Goal: Transaction & Acquisition: Book appointment/travel/reservation

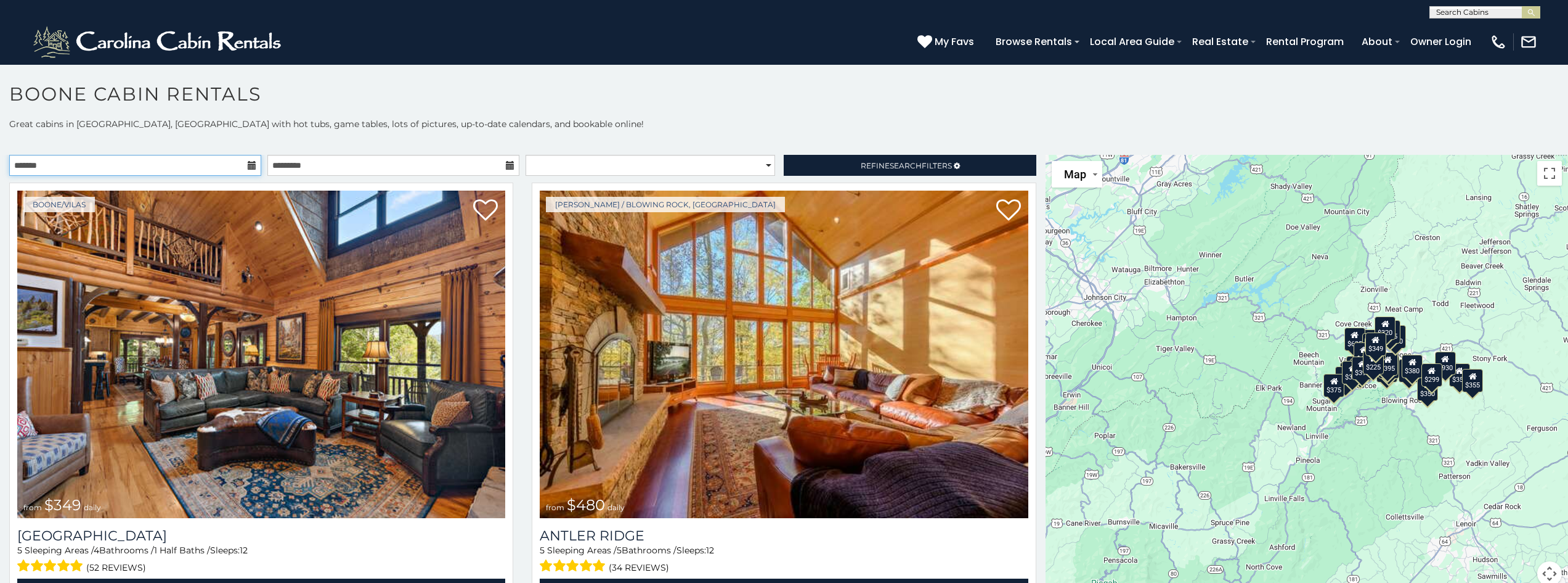
click at [243, 166] on input "text" at bounding box center [135, 164] width 252 height 21
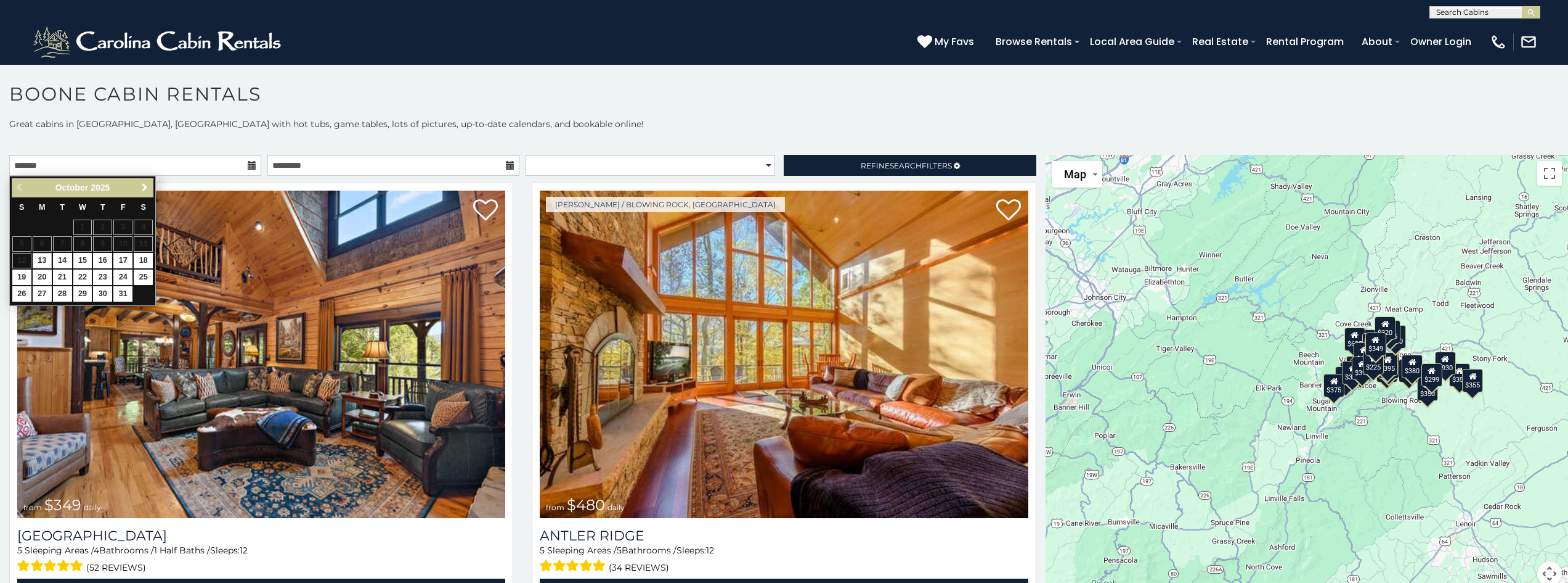
click at [140, 190] on span "Next" at bounding box center [144, 187] width 10 height 10
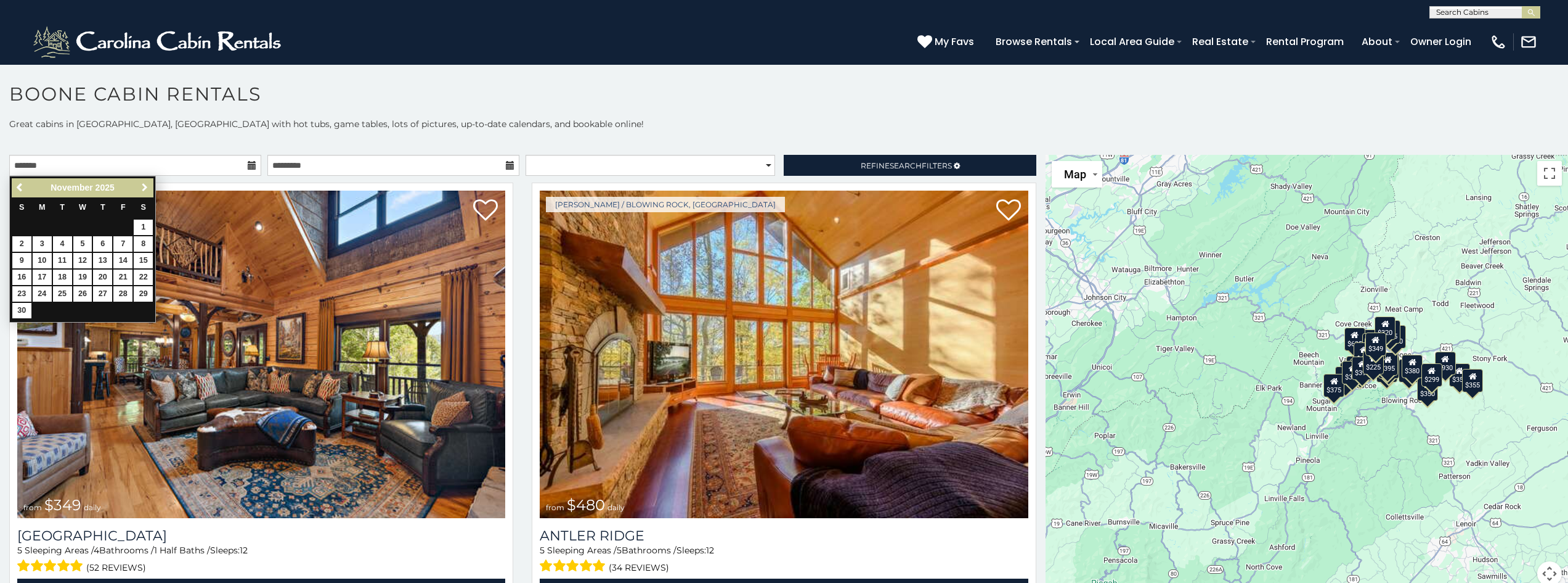
click at [140, 190] on span "Next" at bounding box center [144, 187] width 10 height 10
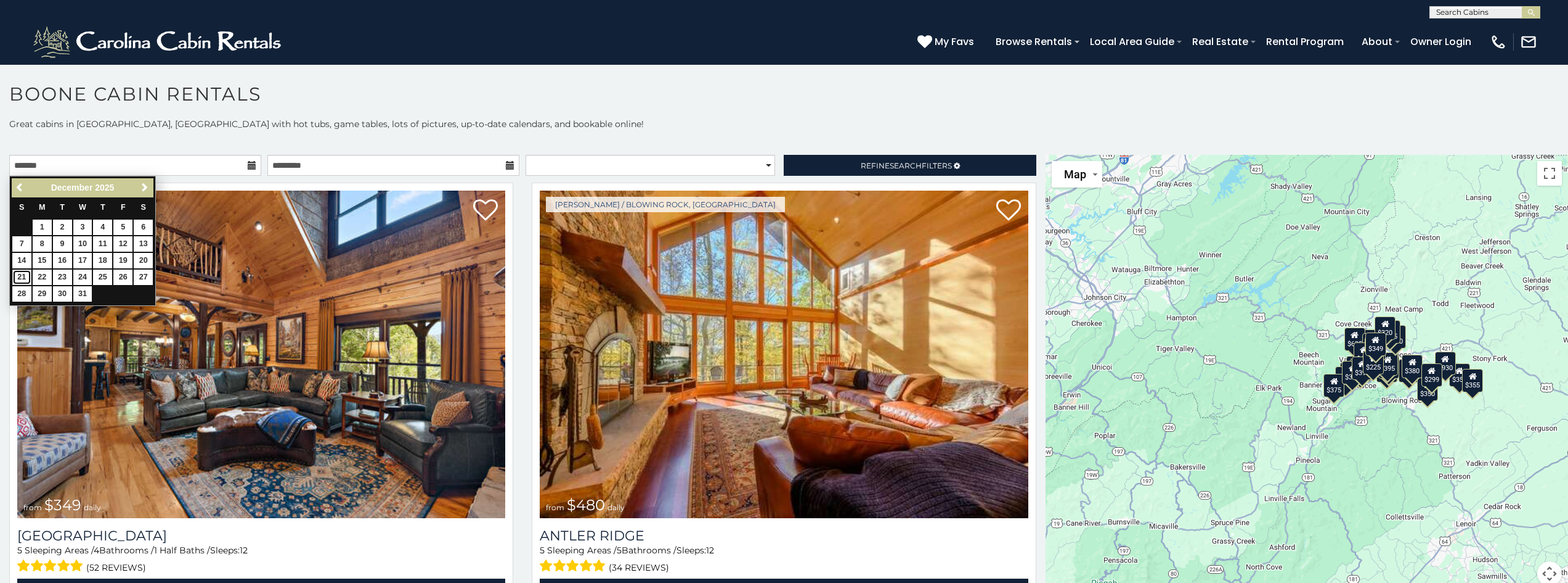
click at [27, 274] on link "21" at bounding box center [21, 277] width 19 height 16
type input "**********"
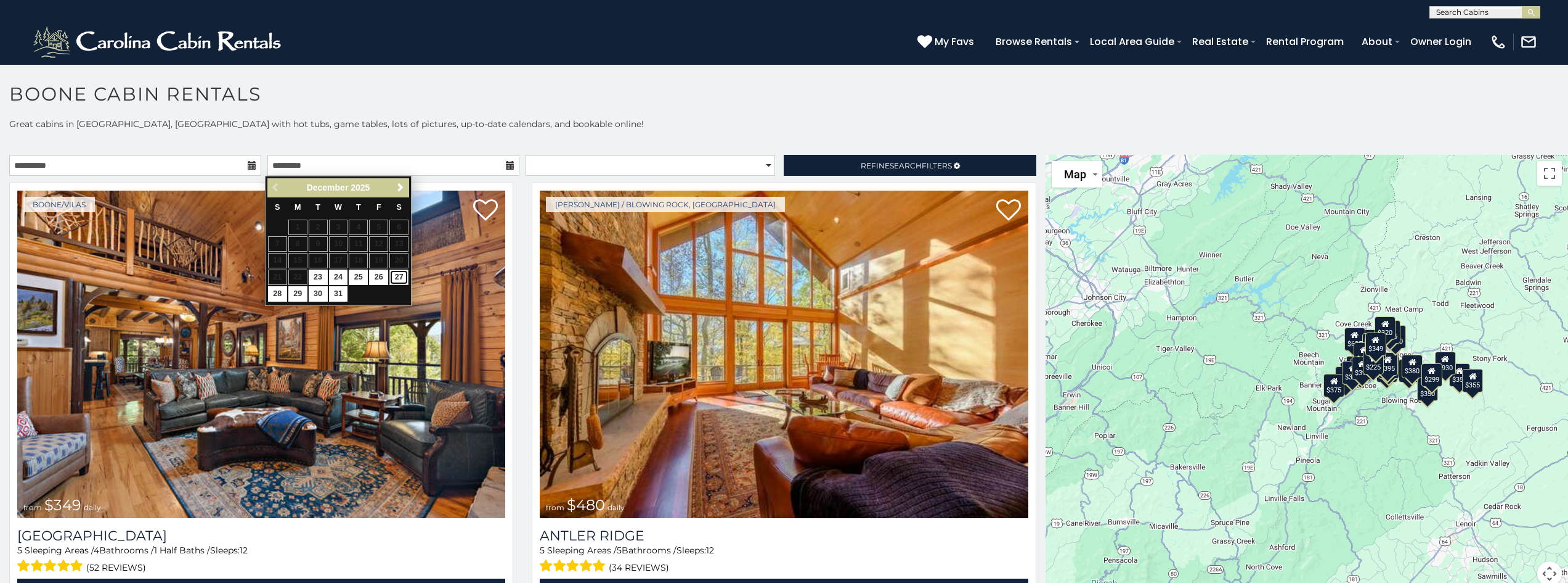
click at [401, 280] on link "27" at bounding box center [398, 277] width 19 height 16
type input "**********"
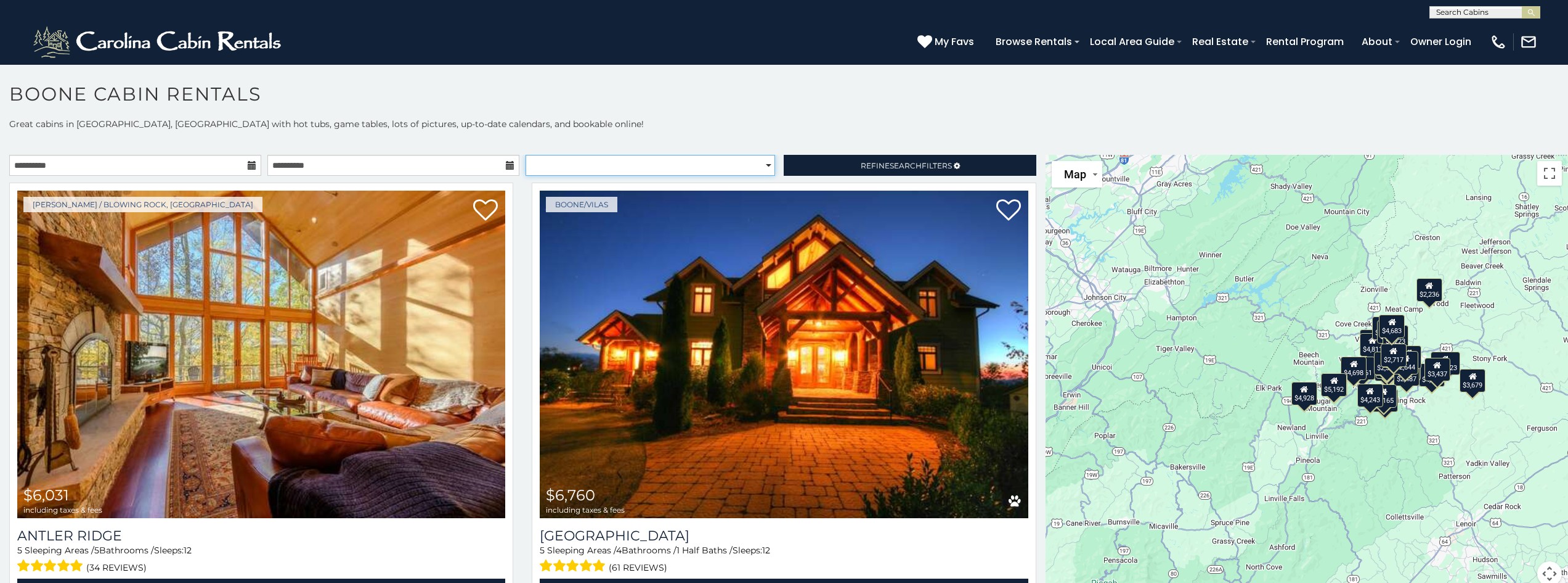
click at [626, 166] on select "**********" at bounding box center [649, 164] width 249 height 21
click at [883, 129] on p "Great cabins in Boone, NC with hot tubs, game tables, lots of pictures, up-to-d…" at bounding box center [784, 123] width 1568 height 12
click at [546, 164] on select "**********" at bounding box center [649, 164] width 249 height 21
select select "*********"
click at [525, 154] on select "**********" at bounding box center [649, 164] width 249 height 21
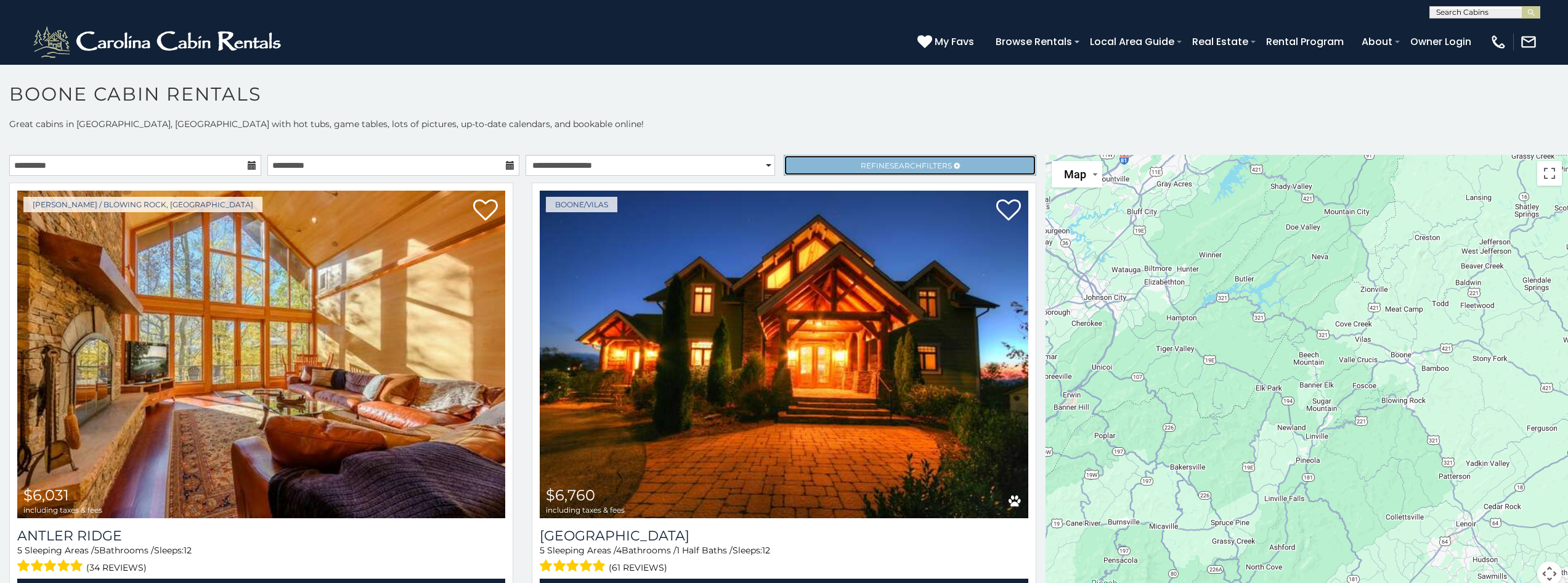
click at [839, 164] on link "Refine Search Filters" at bounding box center [910, 164] width 252 height 21
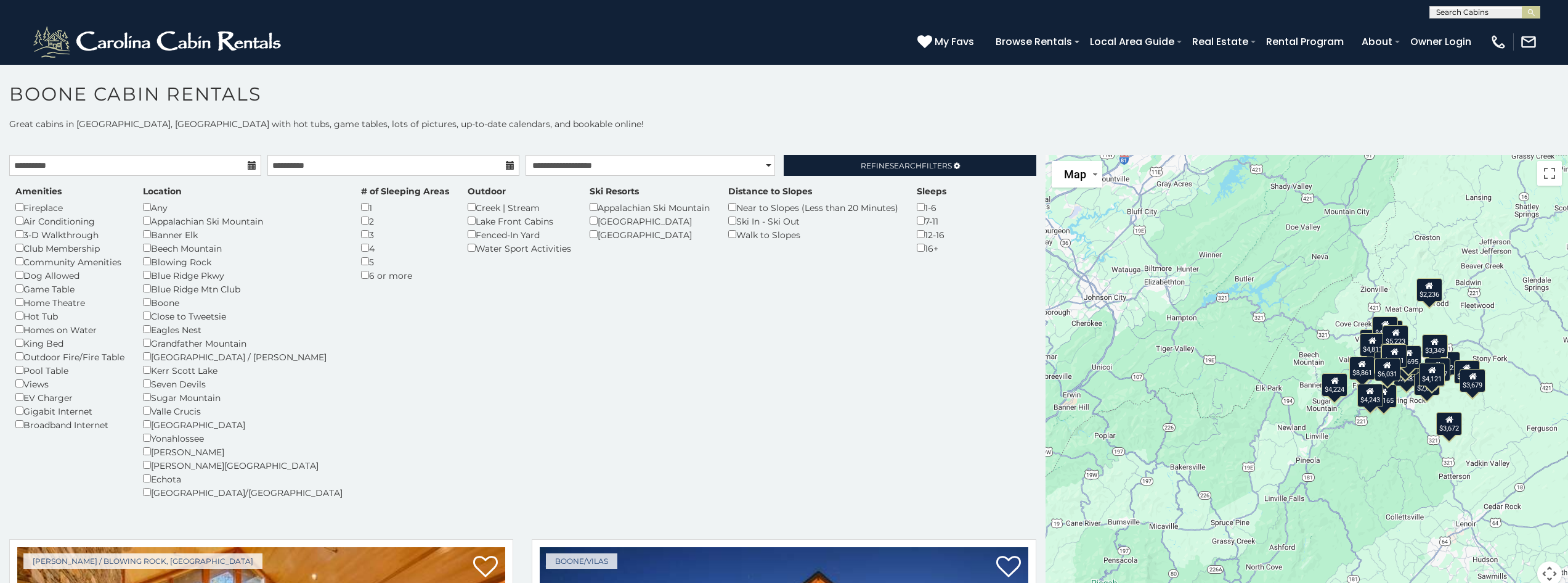
click at [784, 107] on h1 "Boone Cabin Rentals" at bounding box center [784, 100] width 1568 height 35
click at [829, 174] on link "Refine Search Filters" at bounding box center [910, 164] width 252 height 21
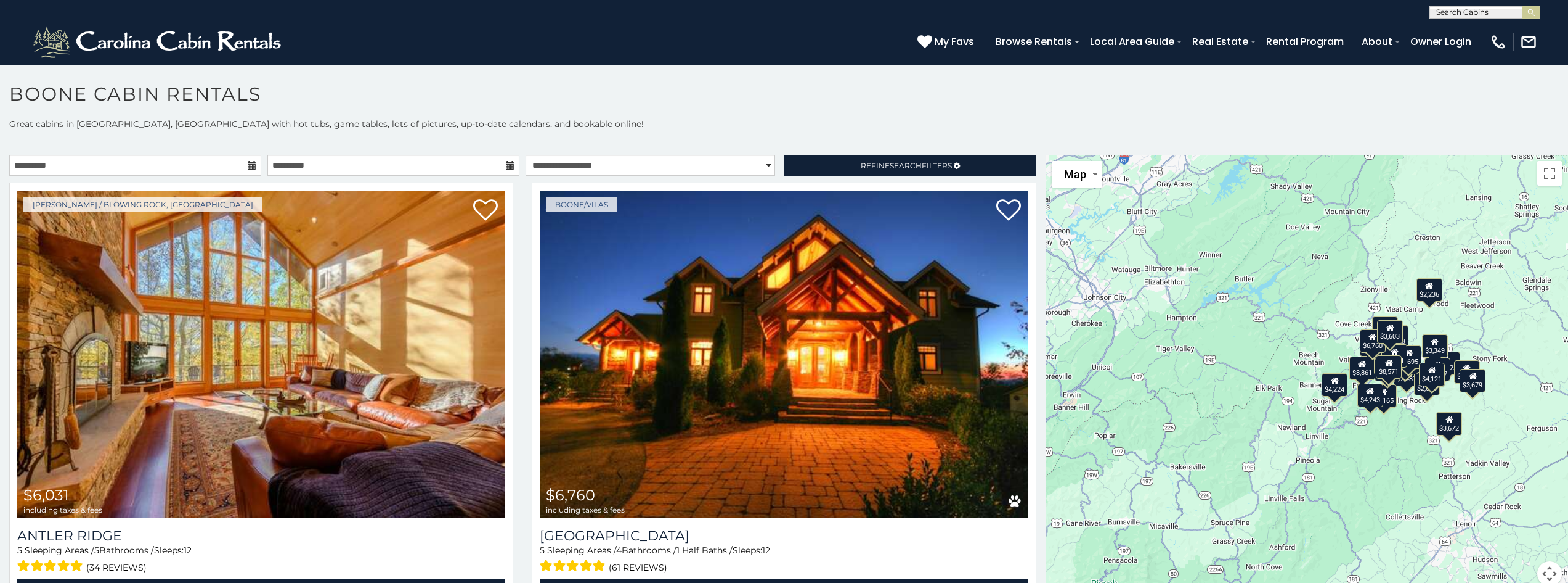
click at [630, 122] on p "Great cabins in Boone, NC with hot tubs, game tables, lots of pictures, up-to-d…" at bounding box center [784, 123] width 1568 height 12
click at [914, 164] on span "Refine Search Filters" at bounding box center [906, 165] width 91 height 9
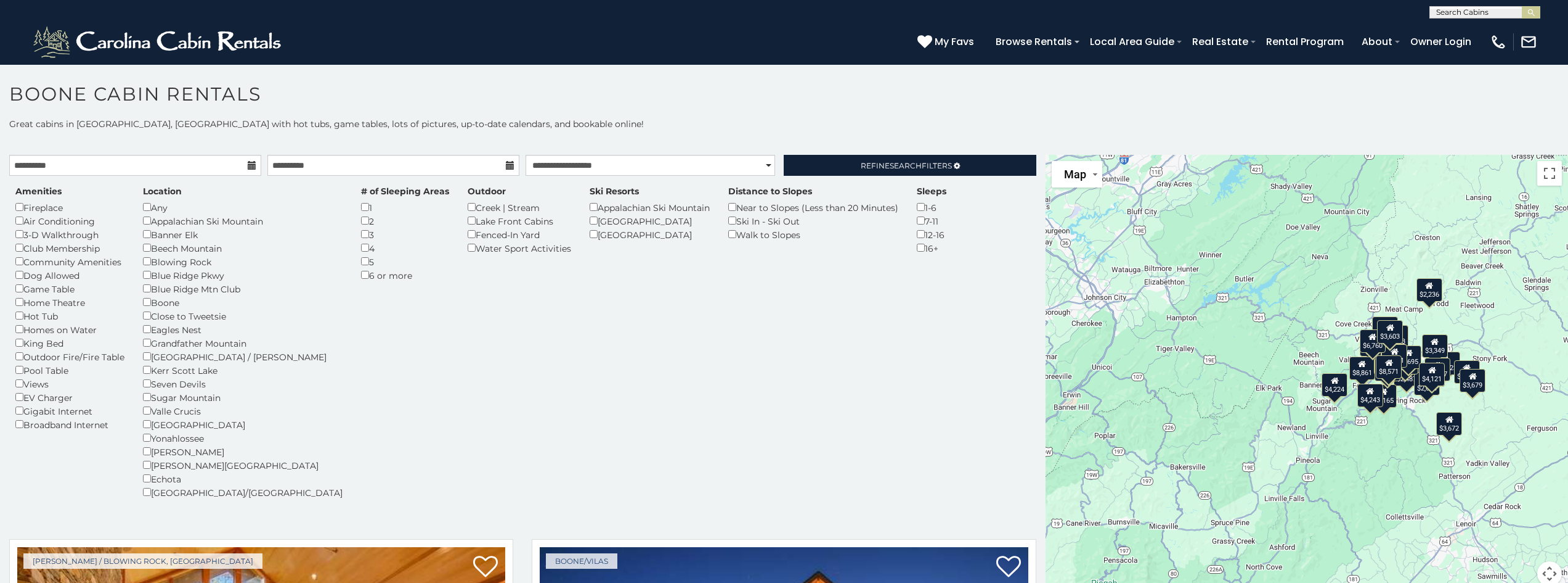
click at [917, 206] on div "1-6" at bounding box center [931, 207] width 29 height 14
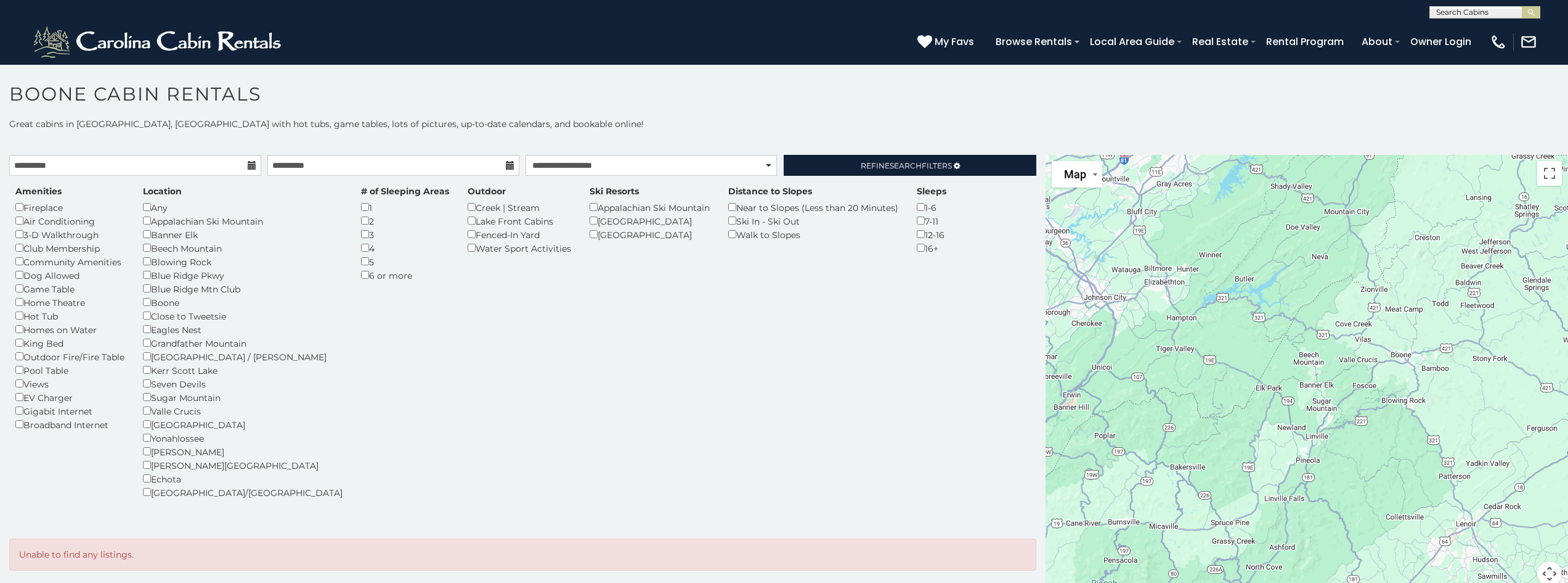
click at [789, 94] on h1 "Boone Cabin Rentals" at bounding box center [784, 100] width 1568 height 35
click at [902, 156] on link "Refine Search Filters" at bounding box center [910, 164] width 252 height 21
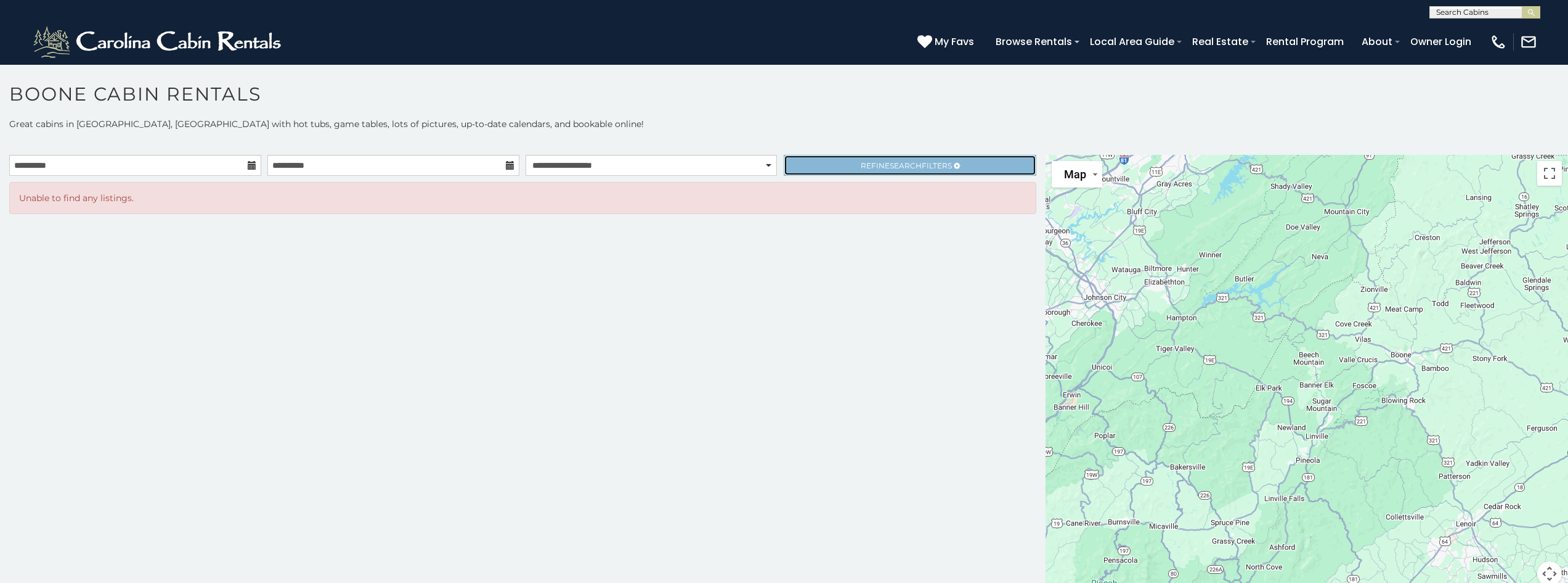
click at [902, 156] on link "Refine Search Filters" at bounding box center [910, 164] width 252 height 21
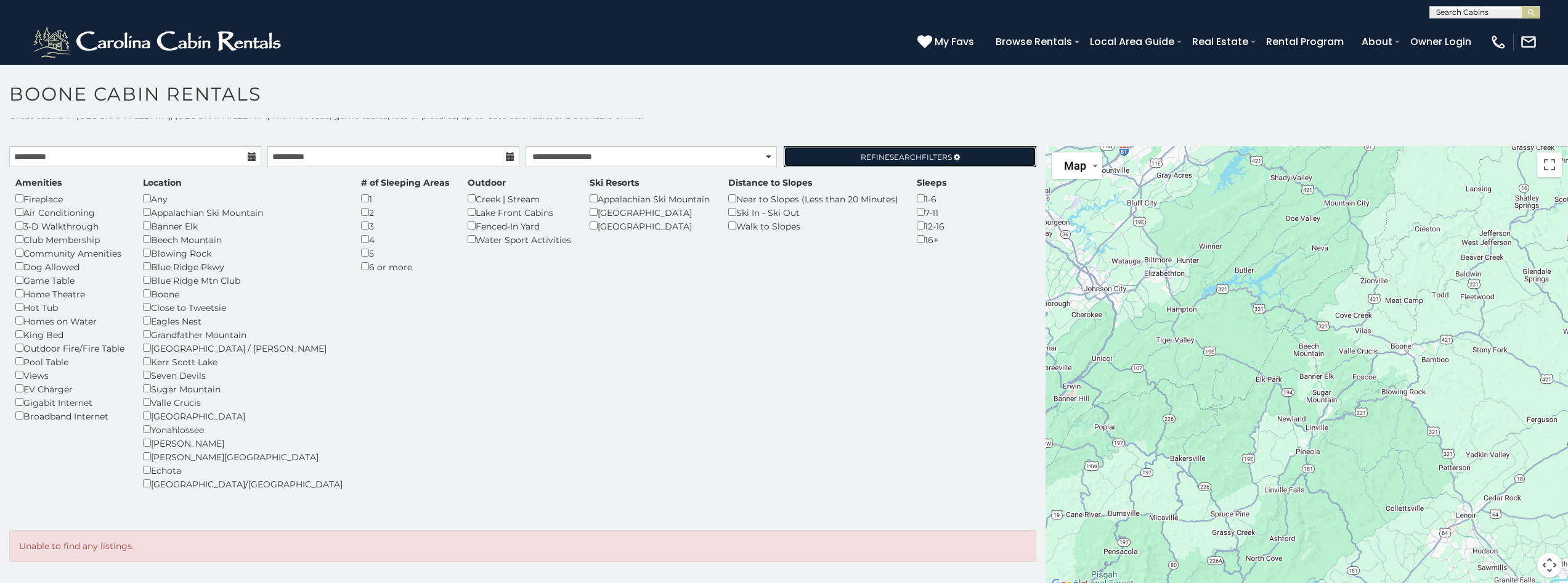
scroll to position [11, 0]
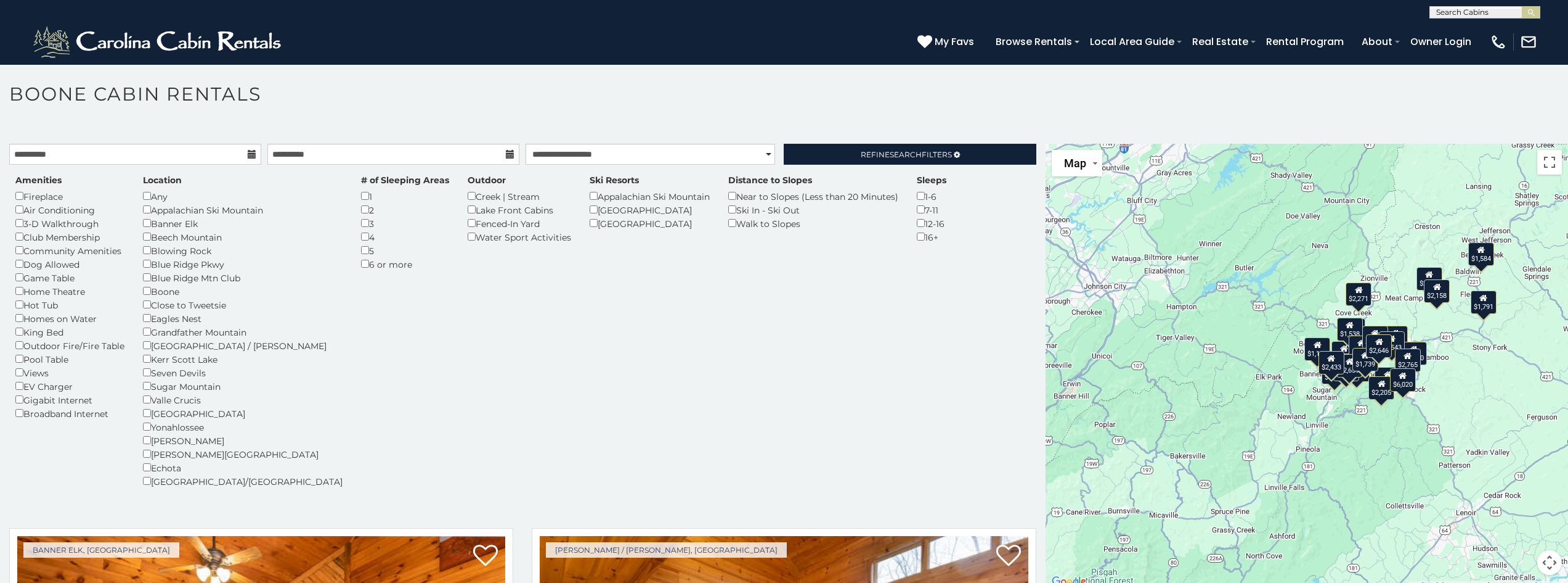
click at [359, 118] on p "Great cabins in Boone, NC with hot tubs, game tables, lots of pictures, up-to-d…" at bounding box center [784, 112] width 1568 height 12
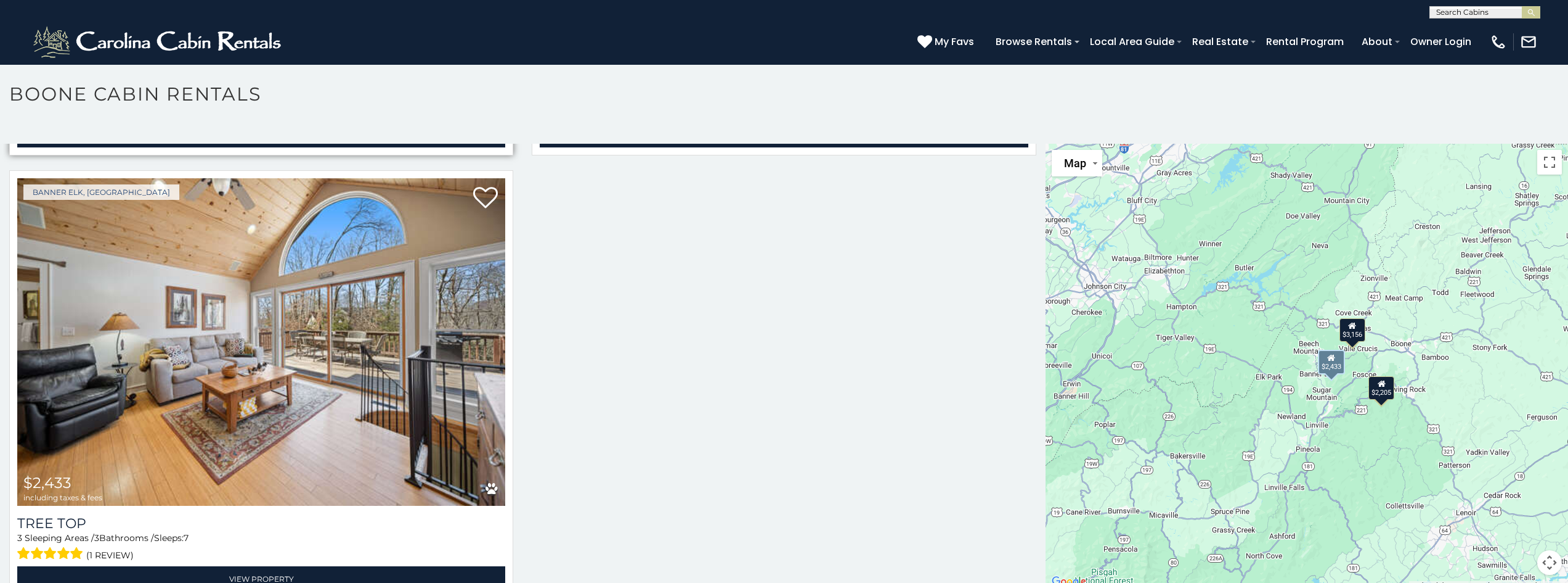
scroll to position [820, 0]
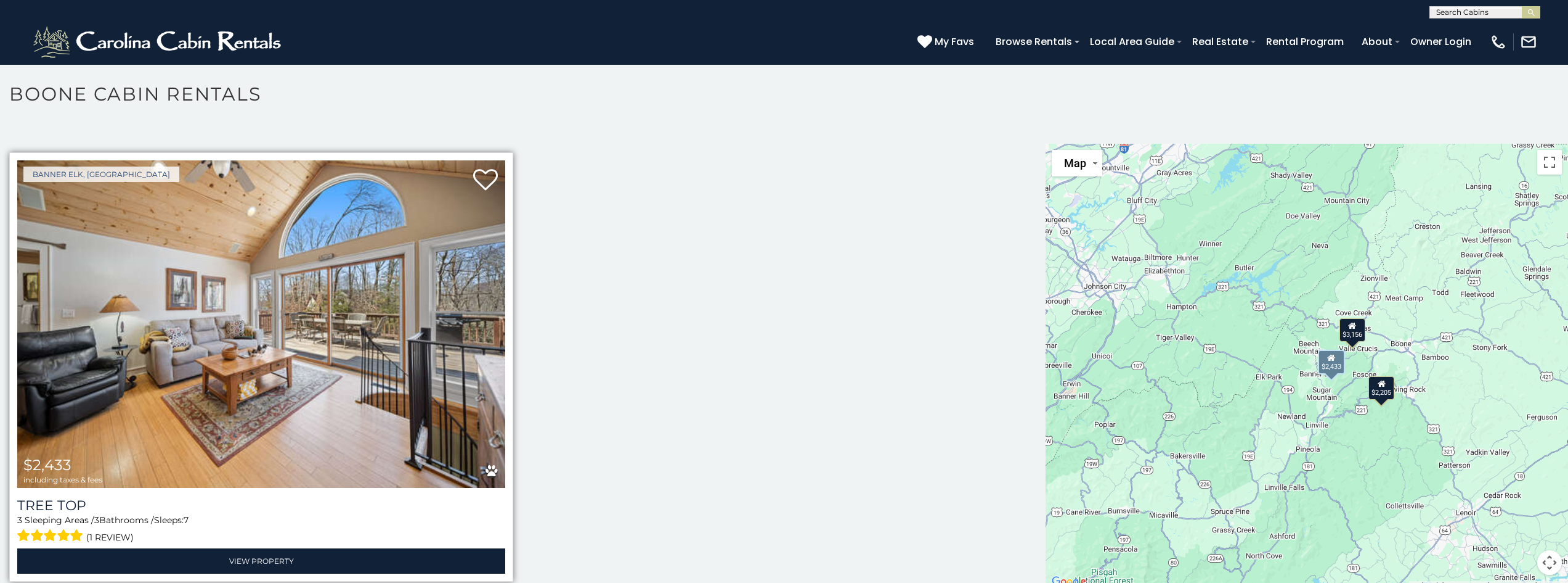
click at [402, 288] on img at bounding box center [261, 323] width 488 height 327
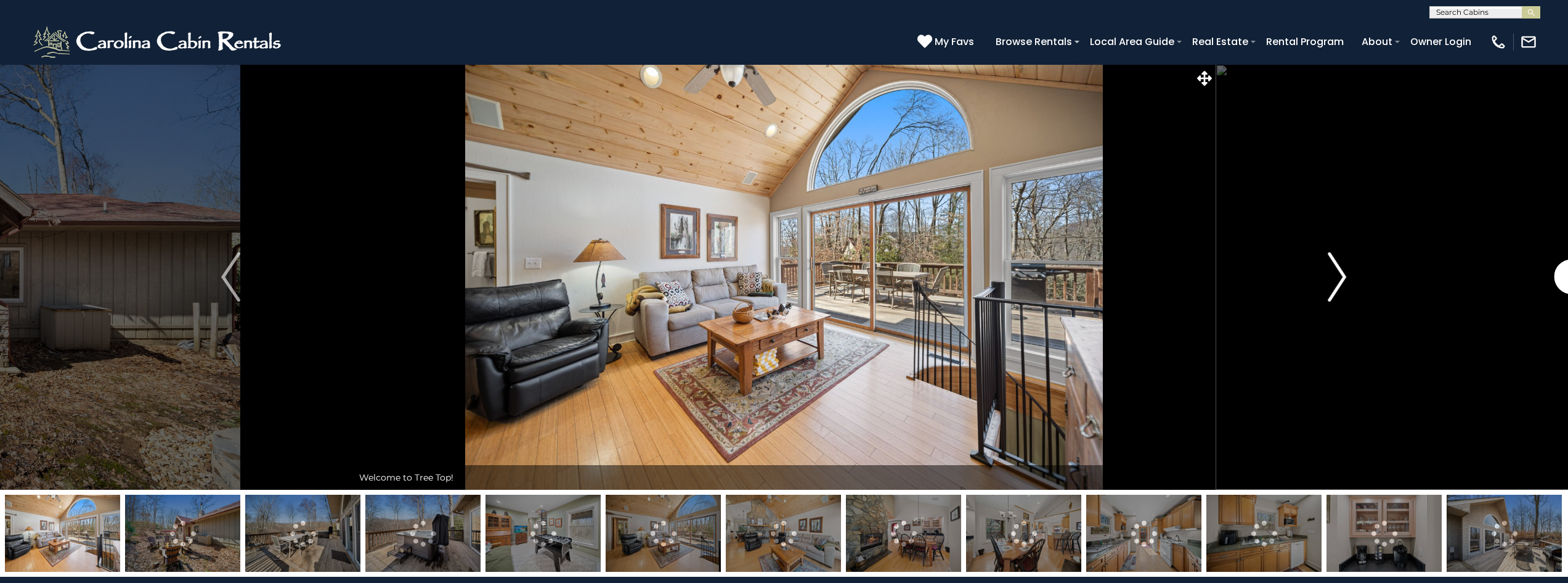
click at [1349, 275] on button "Next" at bounding box center [1336, 276] width 244 height 425
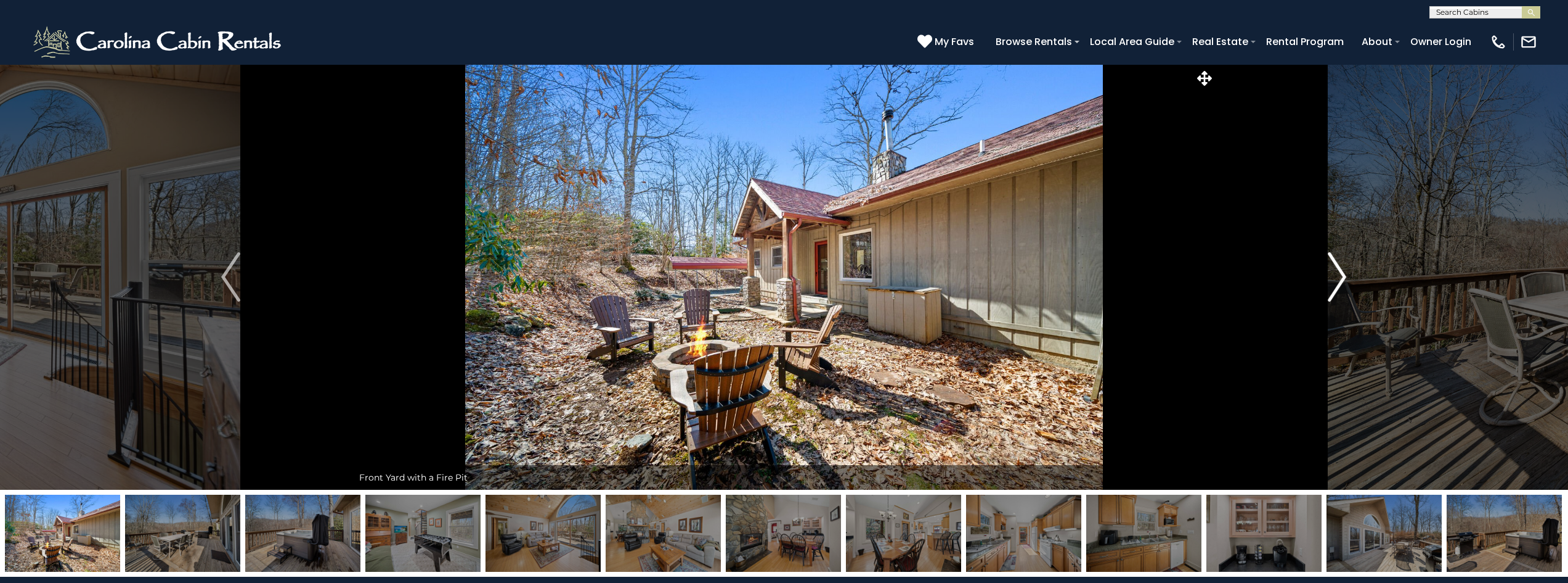
click at [1349, 275] on button "Next" at bounding box center [1336, 276] width 244 height 425
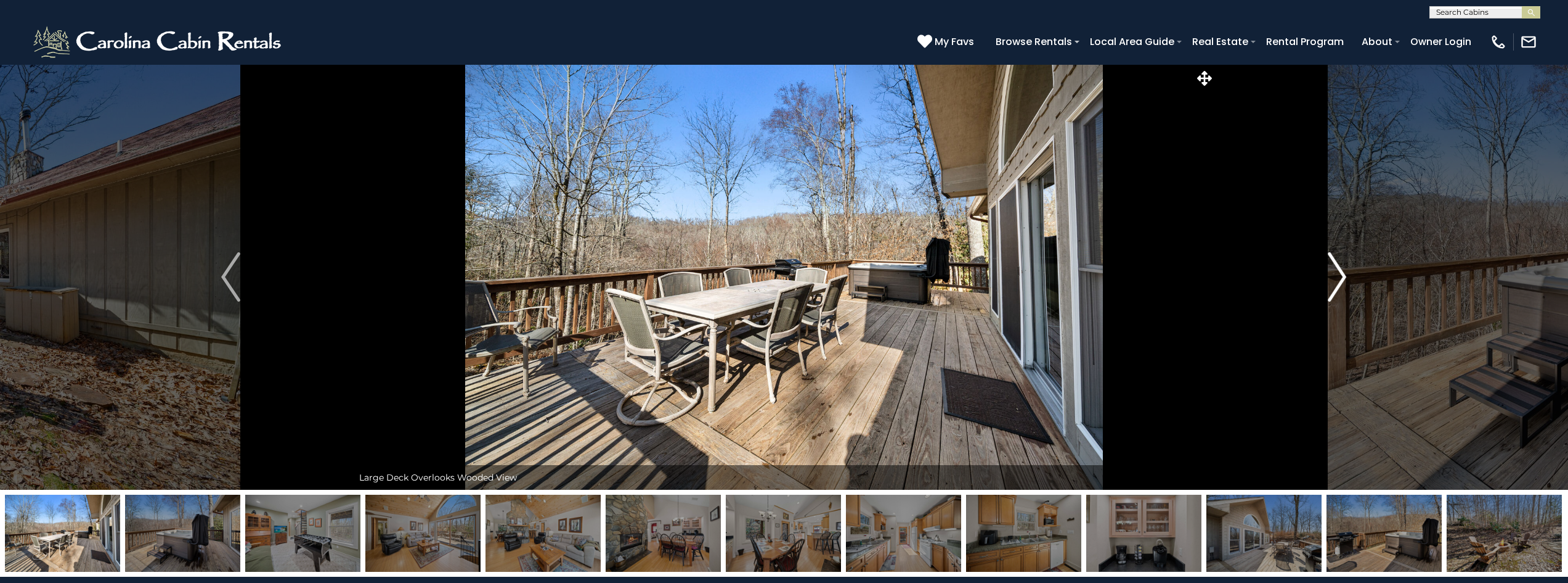
click at [1349, 275] on button "Next" at bounding box center [1336, 276] width 244 height 425
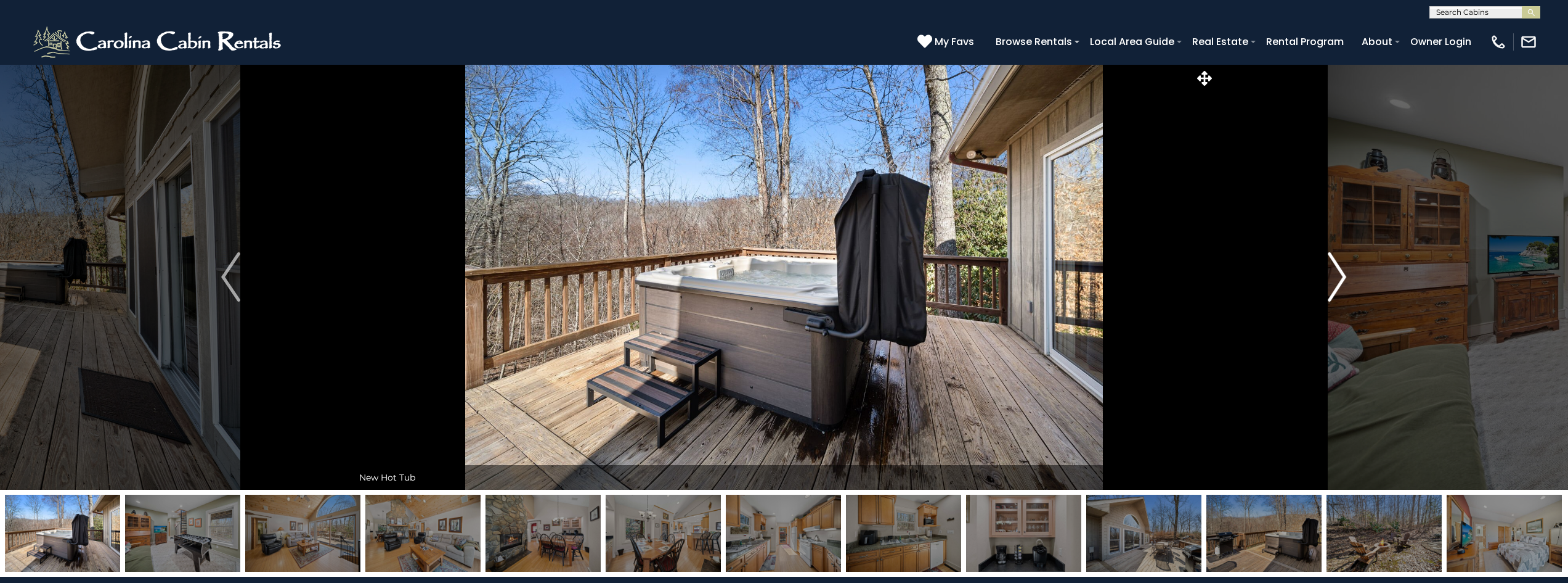
click at [1349, 275] on button "Next" at bounding box center [1336, 276] width 244 height 425
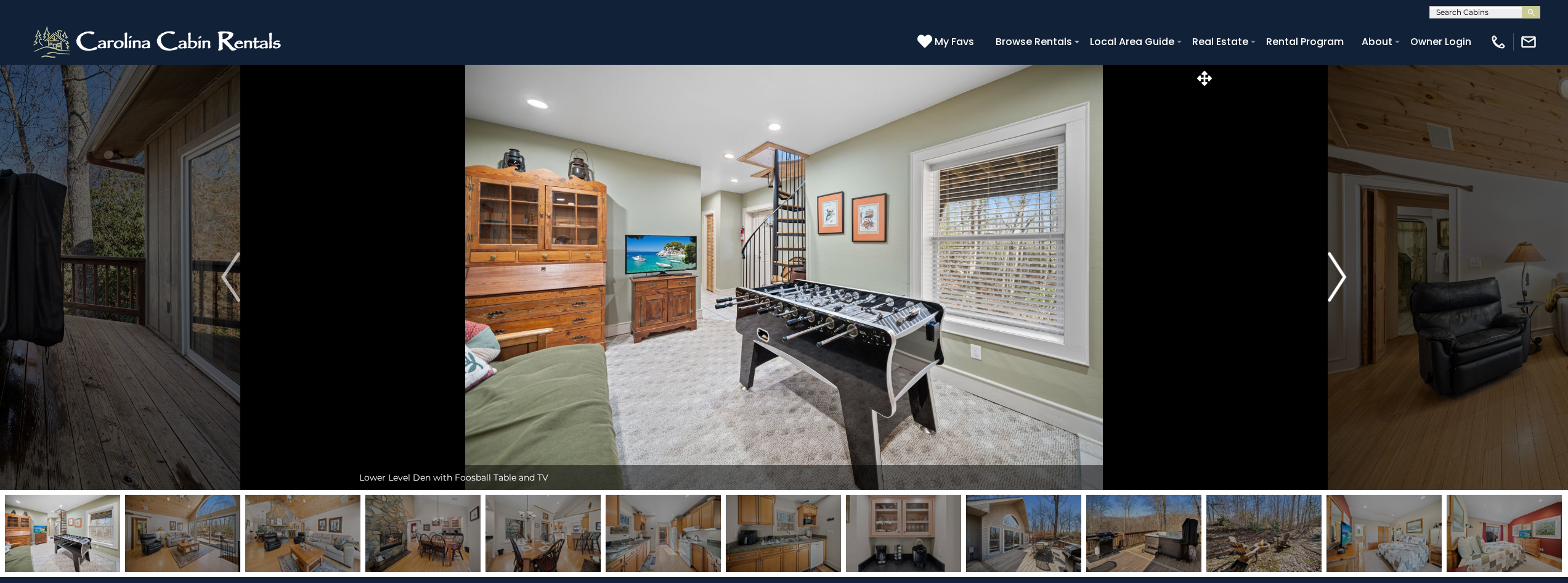
click at [1349, 275] on button "Next" at bounding box center [1336, 276] width 244 height 425
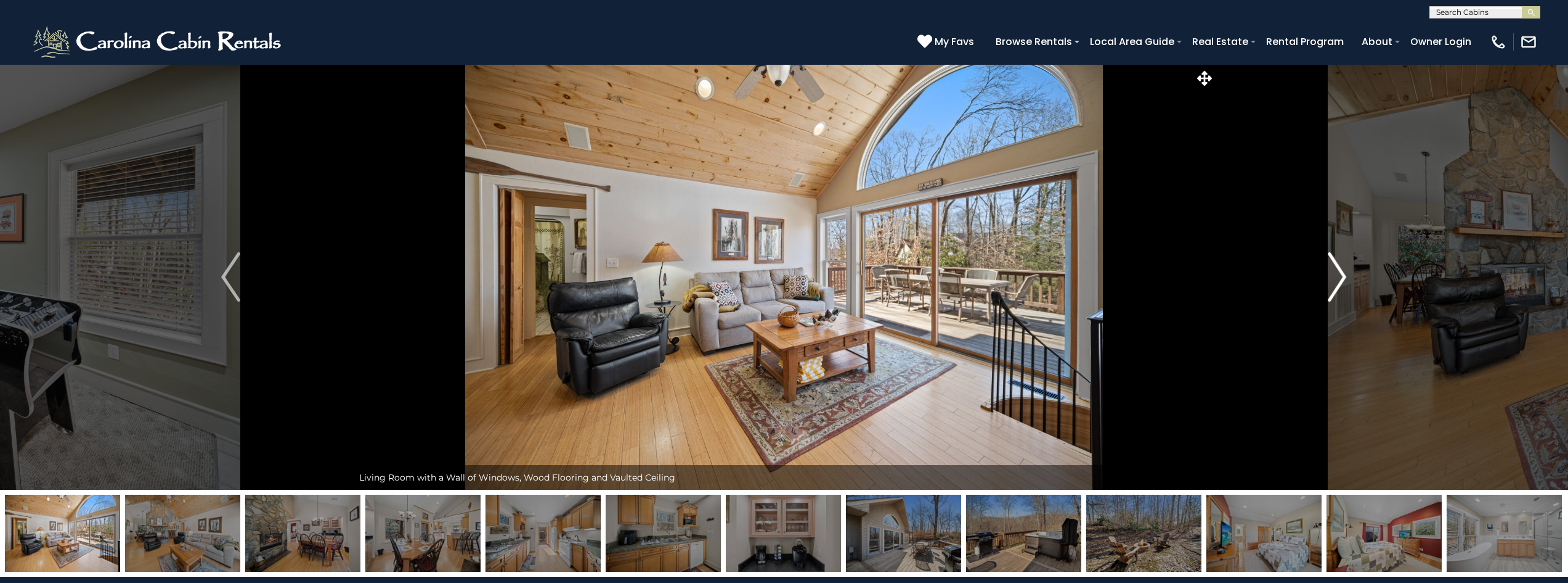
click at [1349, 275] on button "Next" at bounding box center [1336, 276] width 244 height 425
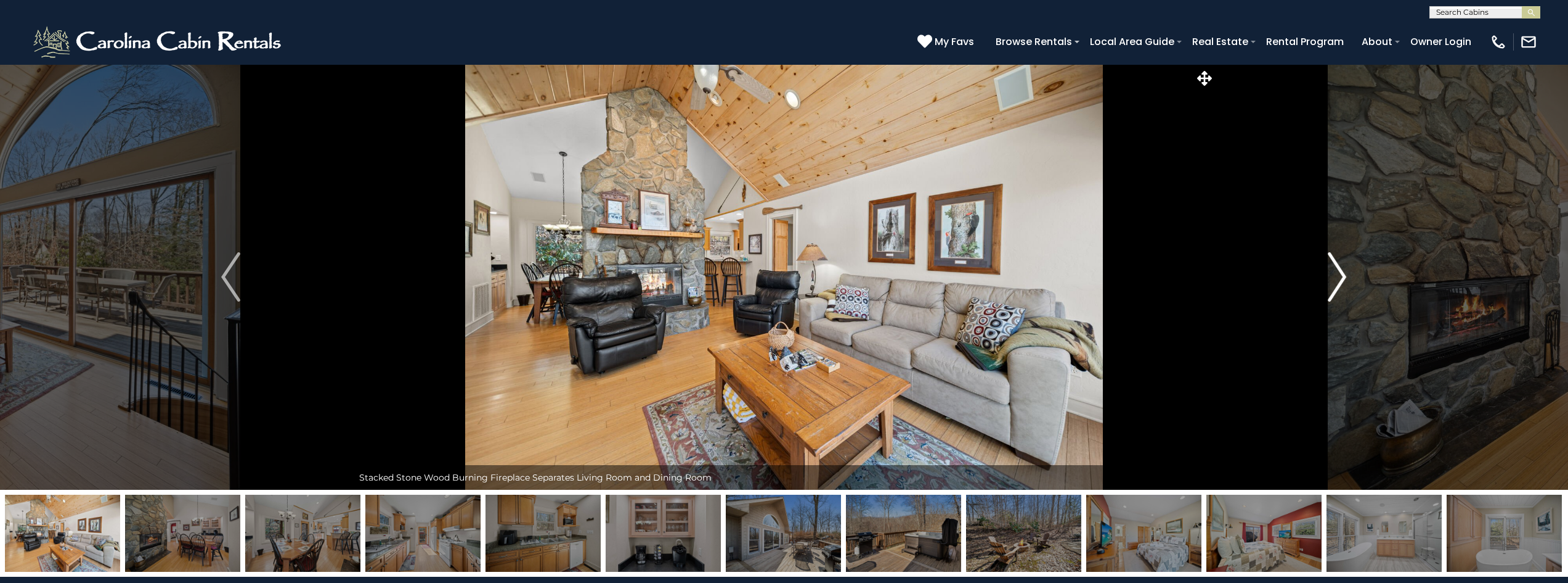
click at [1349, 275] on button "Next" at bounding box center [1336, 276] width 244 height 425
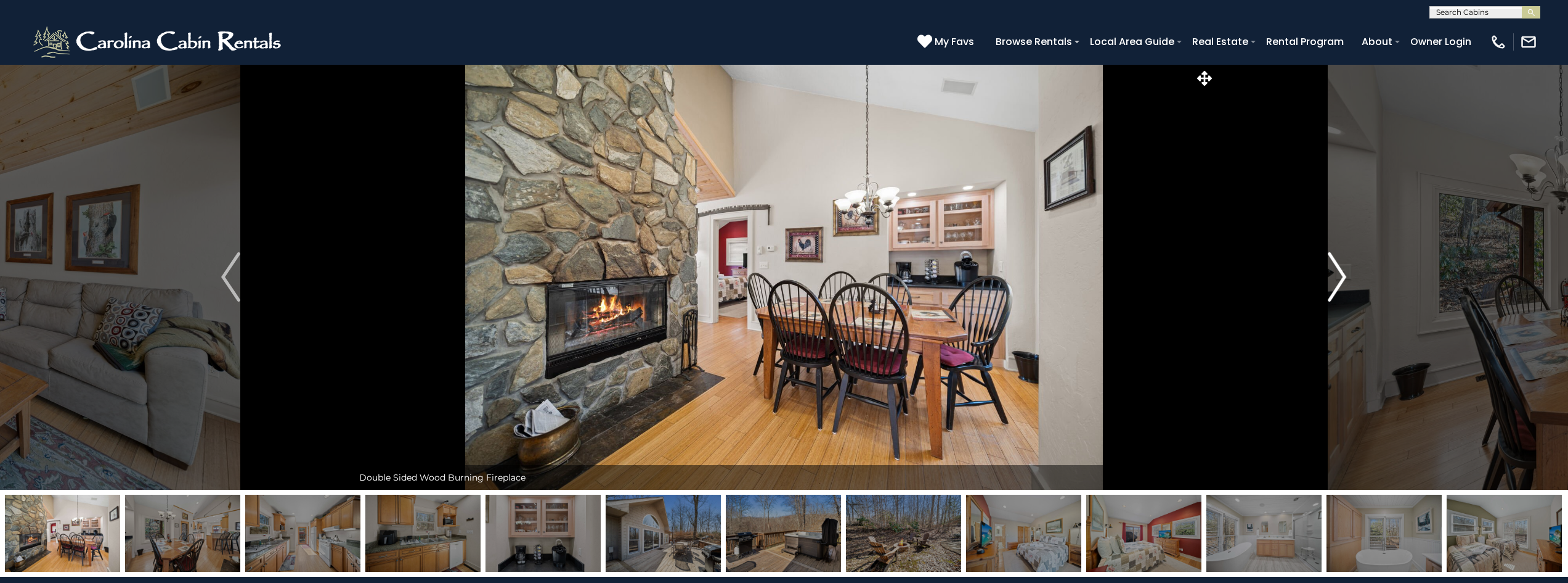
click at [1349, 275] on button "Next" at bounding box center [1336, 276] width 244 height 425
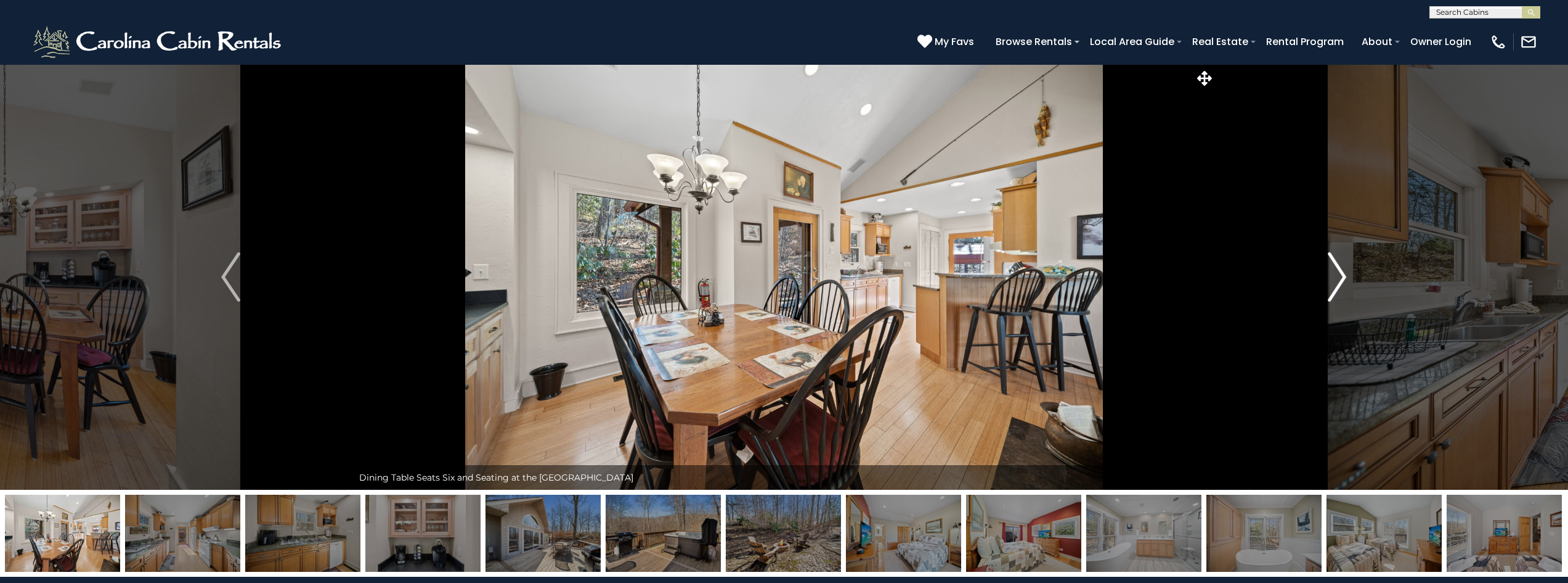
click at [1349, 275] on button "Next" at bounding box center [1336, 276] width 244 height 425
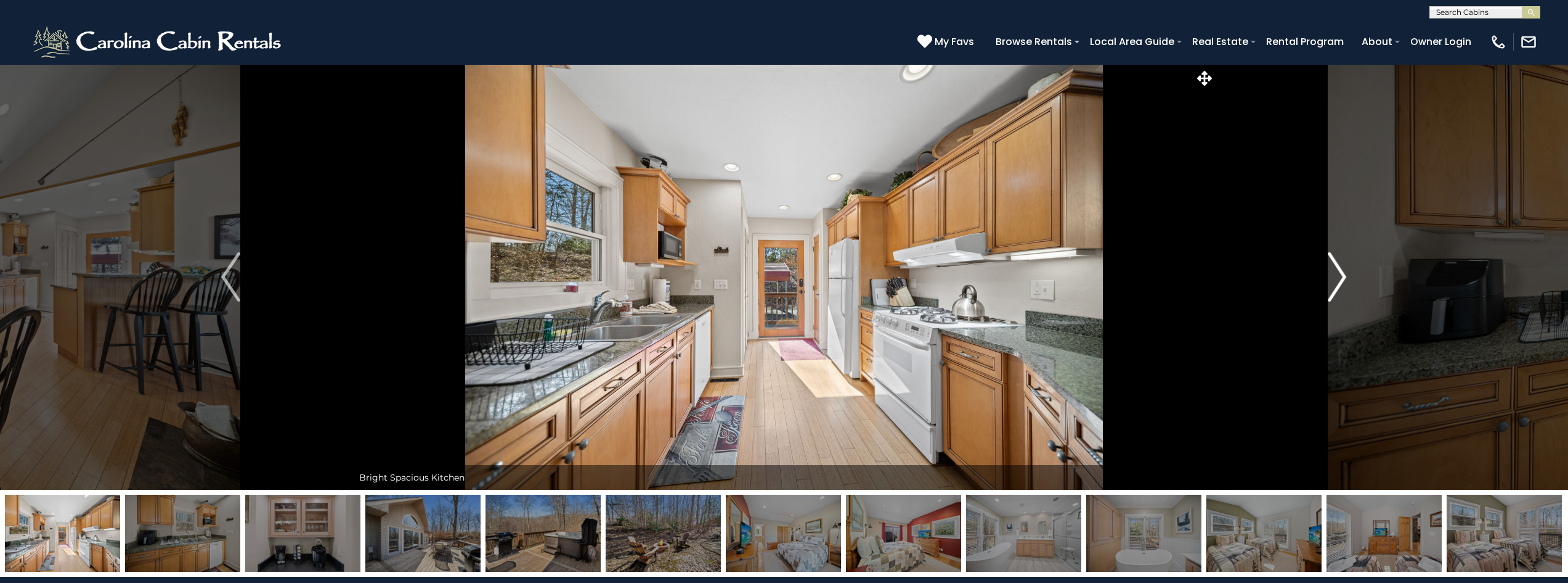
click at [1319, 271] on button "Next" at bounding box center [1336, 276] width 244 height 425
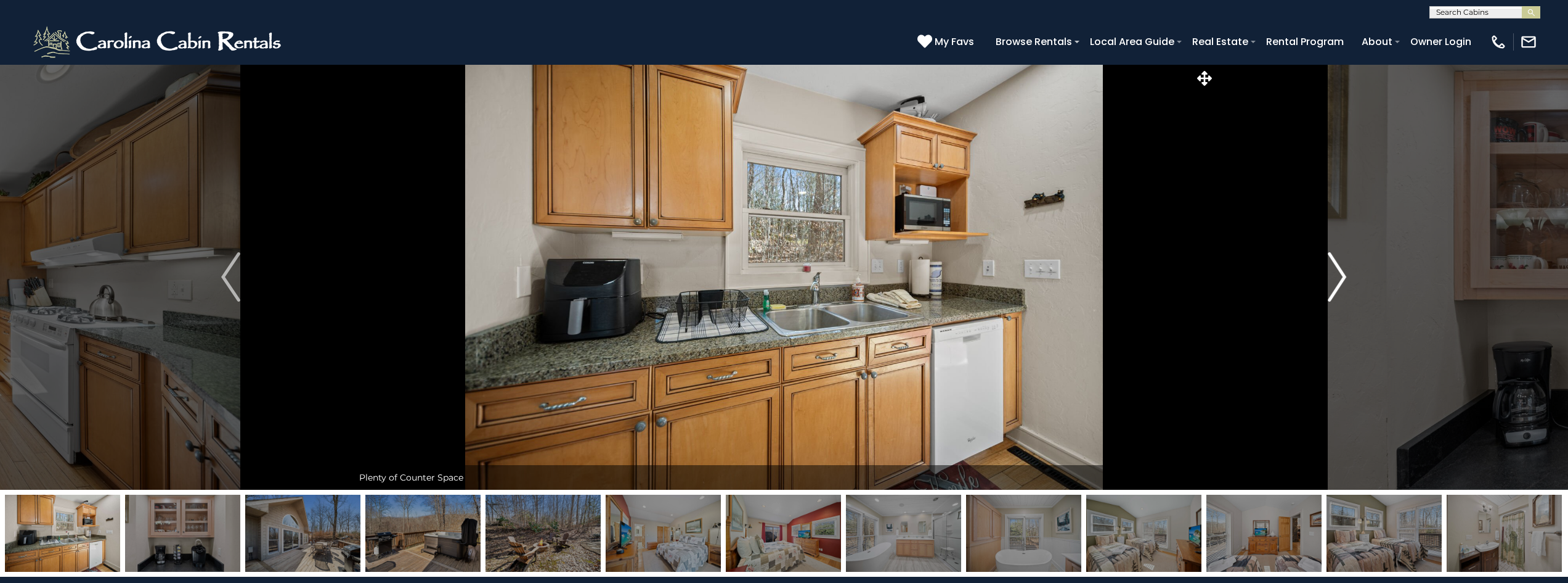
click at [1319, 271] on button "Next" at bounding box center [1336, 276] width 244 height 425
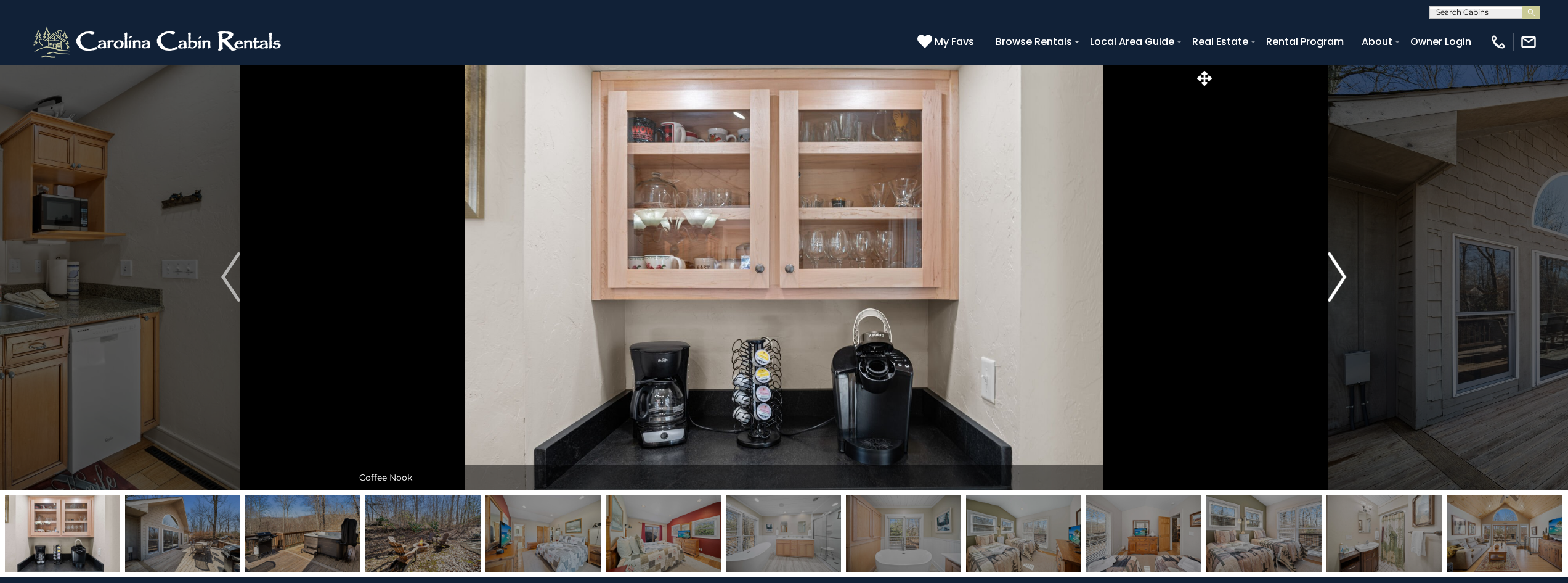
click at [1319, 271] on button "Next" at bounding box center [1336, 276] width 244 height 425
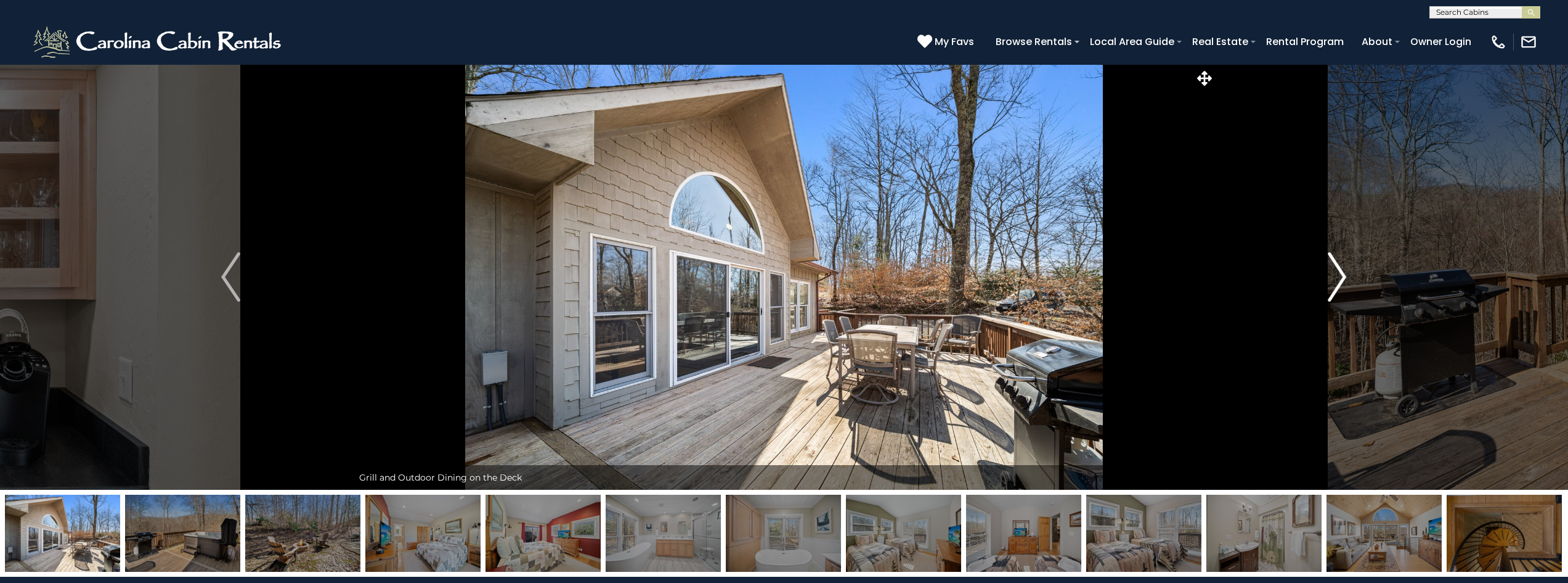
click at [1319, 271] on button "Next" at bounding box center [1336, 276] width 244 height 425
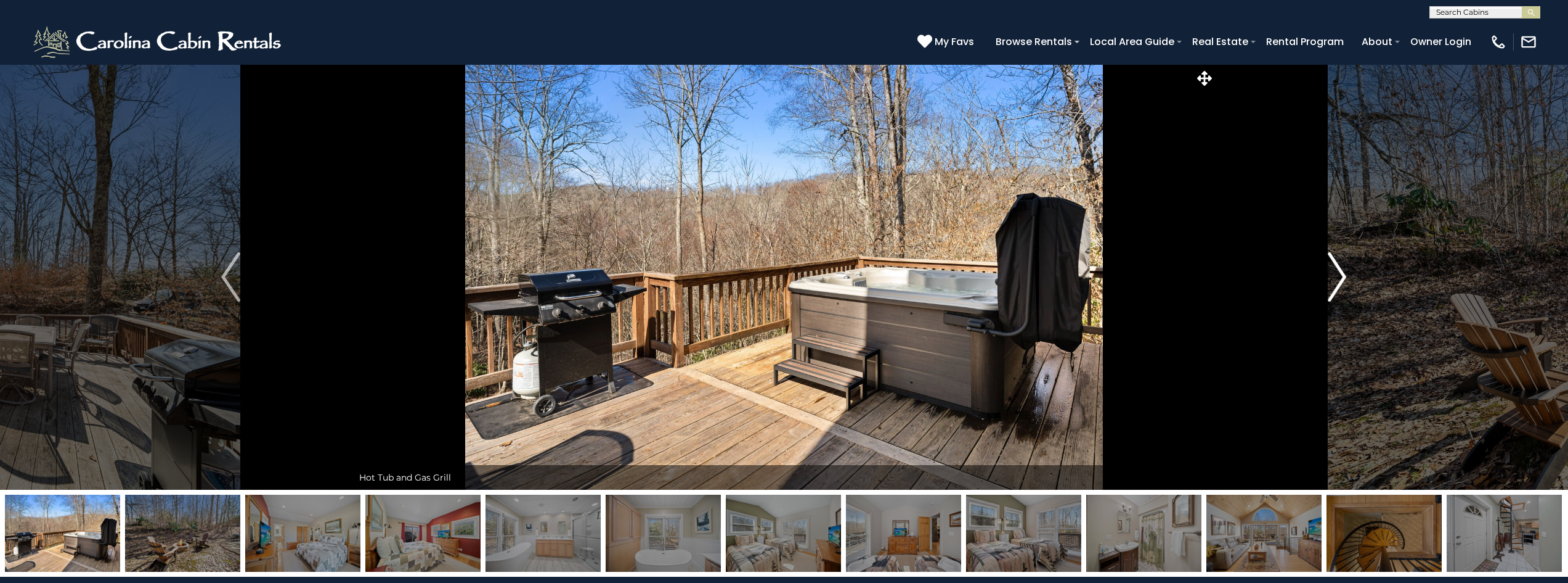
click at [1319, 271] on button "Next" at bounding box center [1336, 276] width 244 height 425
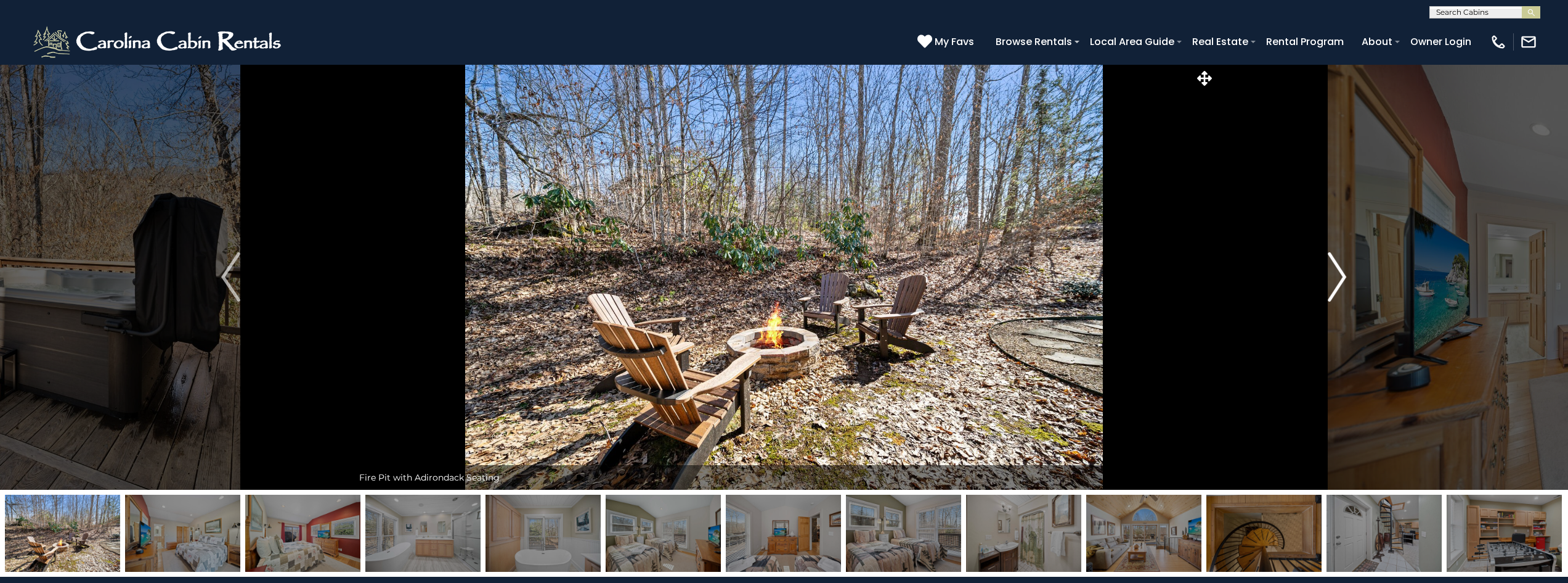
click at [1319, 271] on button "Next" at bounding box center [1336, 276] width 244 height 425
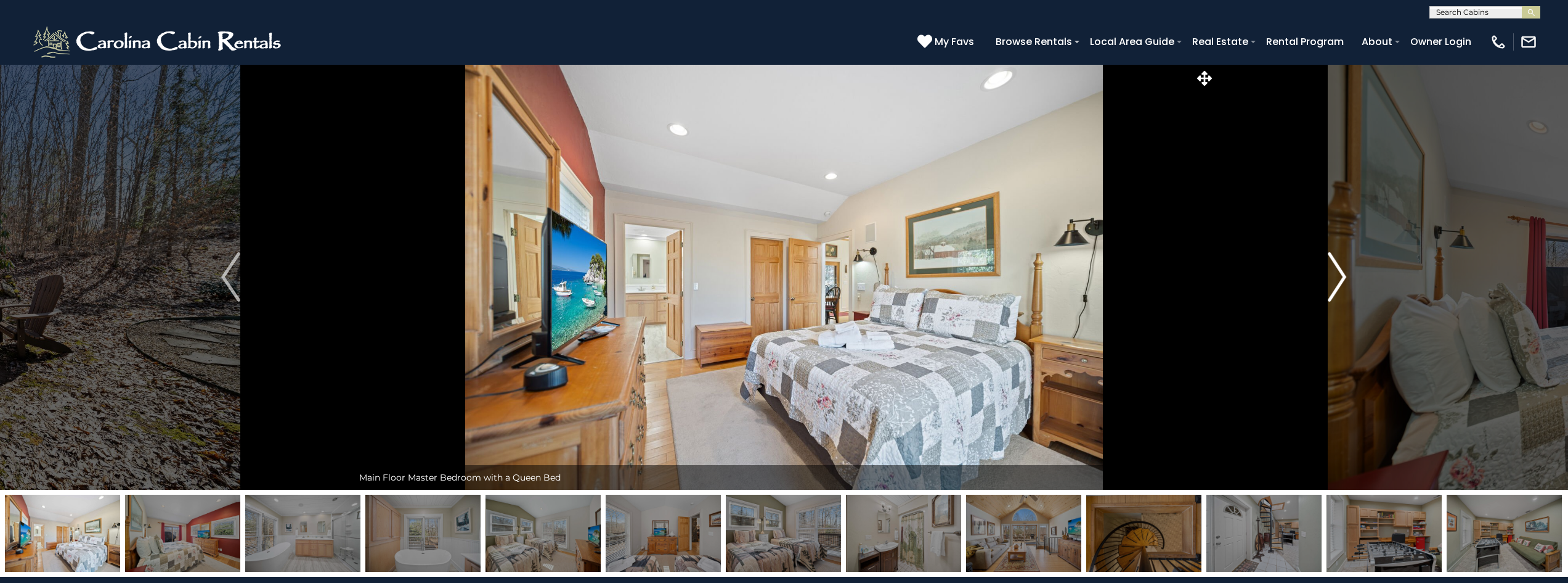
click at [1319, 271] on button "Next" at bounding box center [1336, 276] width 244 height 425
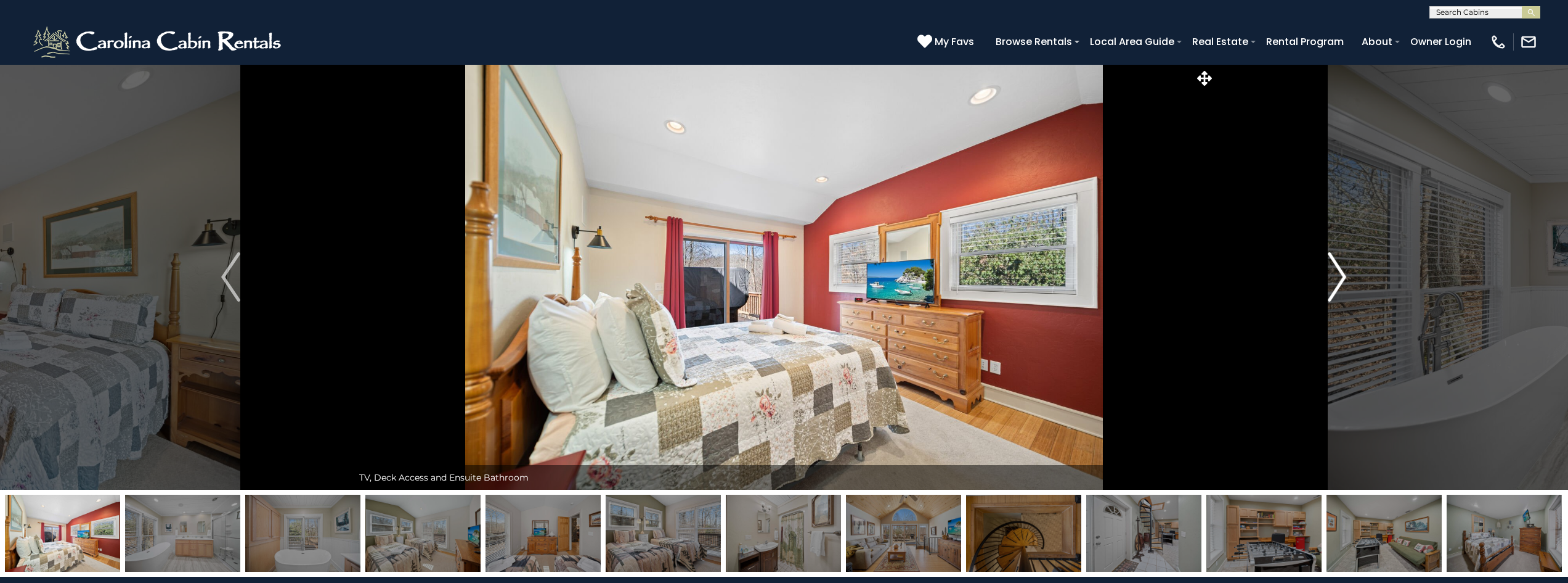
click at [1319, 271] on button "Next" at bounding box center [1336, 276] width 244 height 425
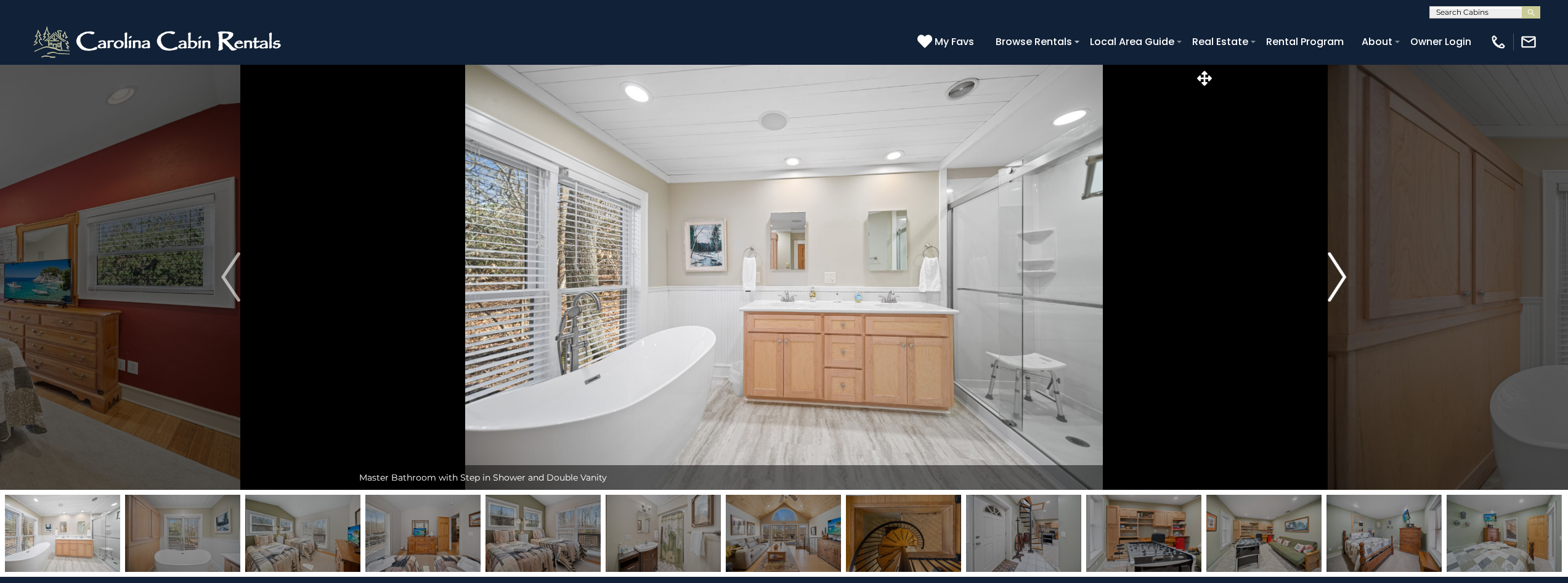
click at [1319, 271] on button "Next" at bounding box center [1336, 276] width 244 height 425
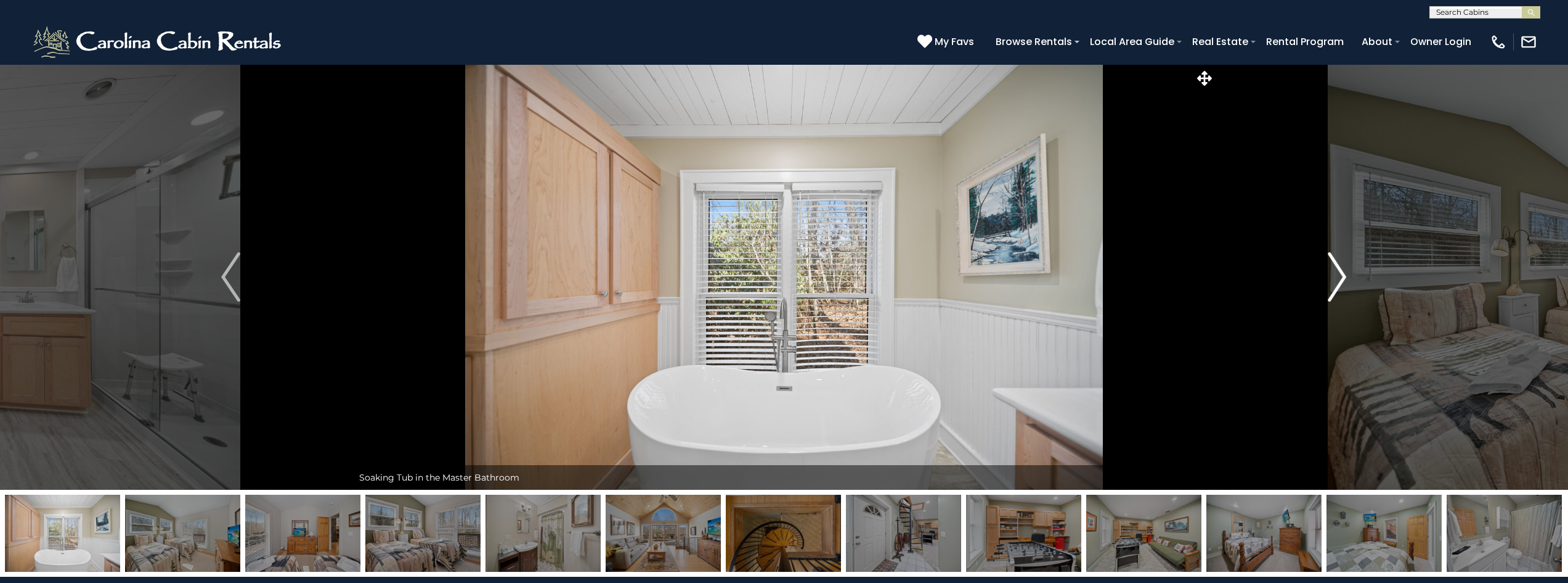
click at [1319, 271] on button "Next" at bounding box center [1336, 276] width 244 height 425
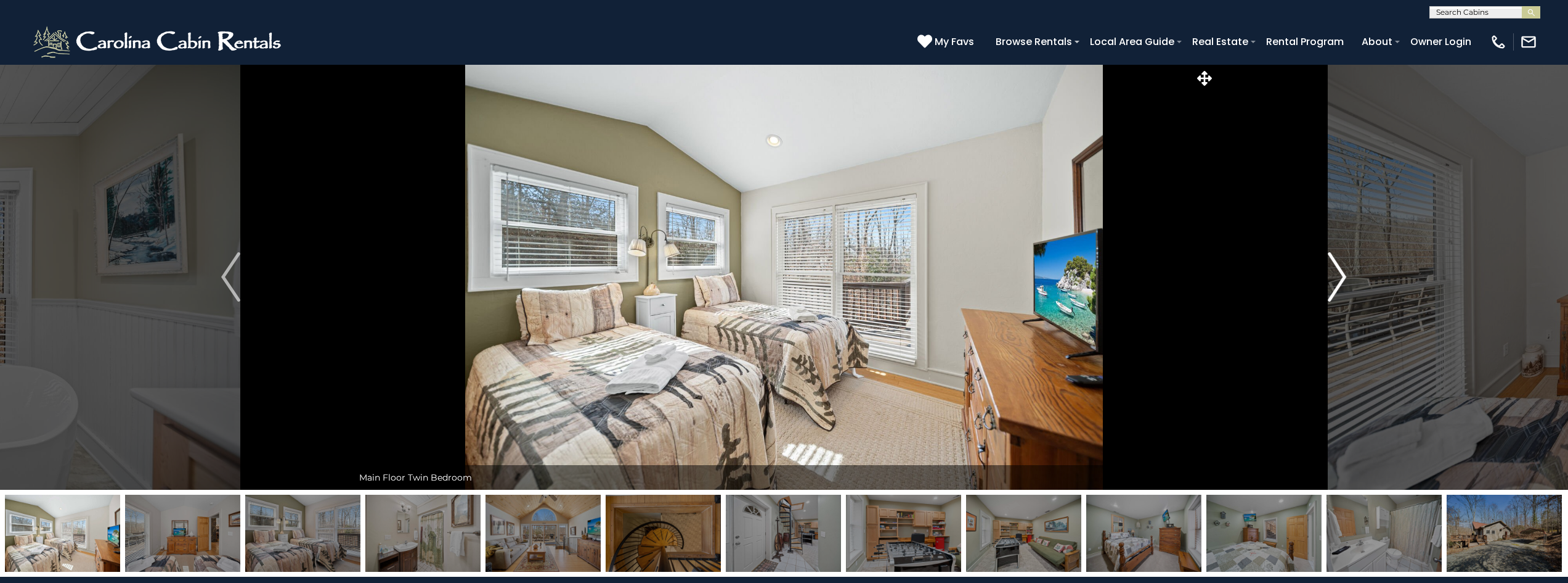
click at [1319, 271] on button "Next" at bounding box center [1336, 276] width 244 height 425
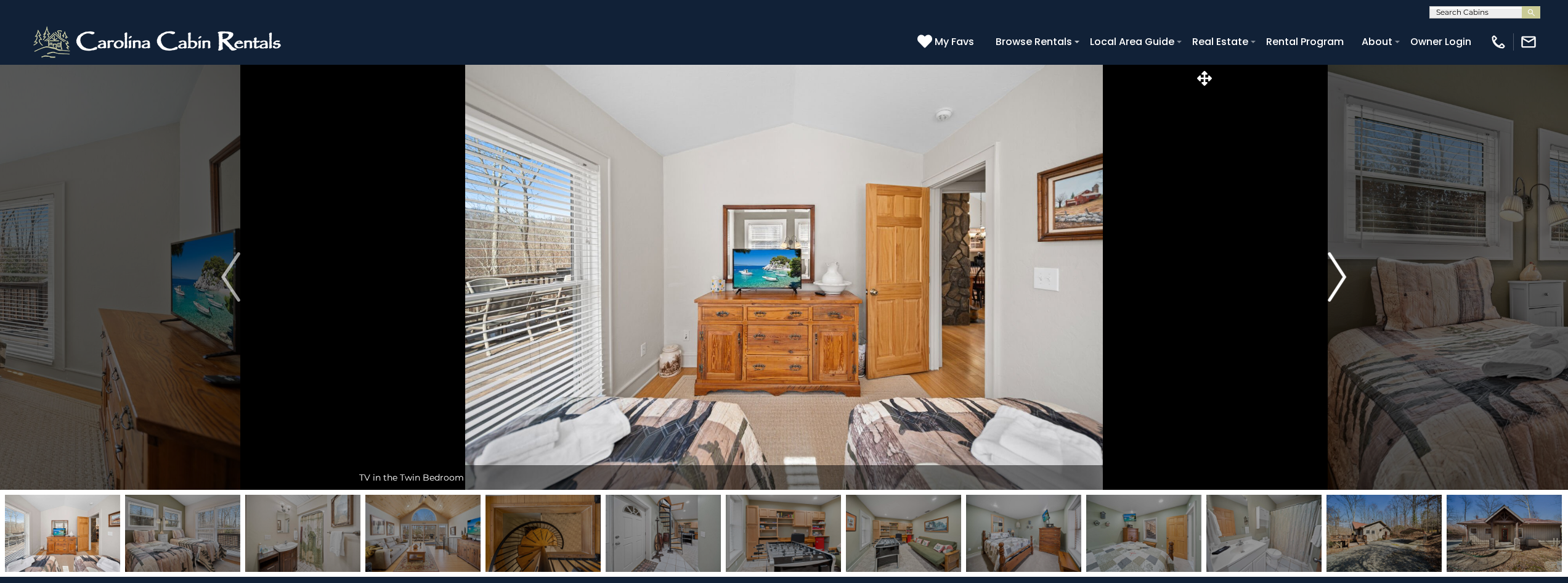
click at [1319, 271] on button "Next" at bounding box center [1336, 276] width 244 height 425
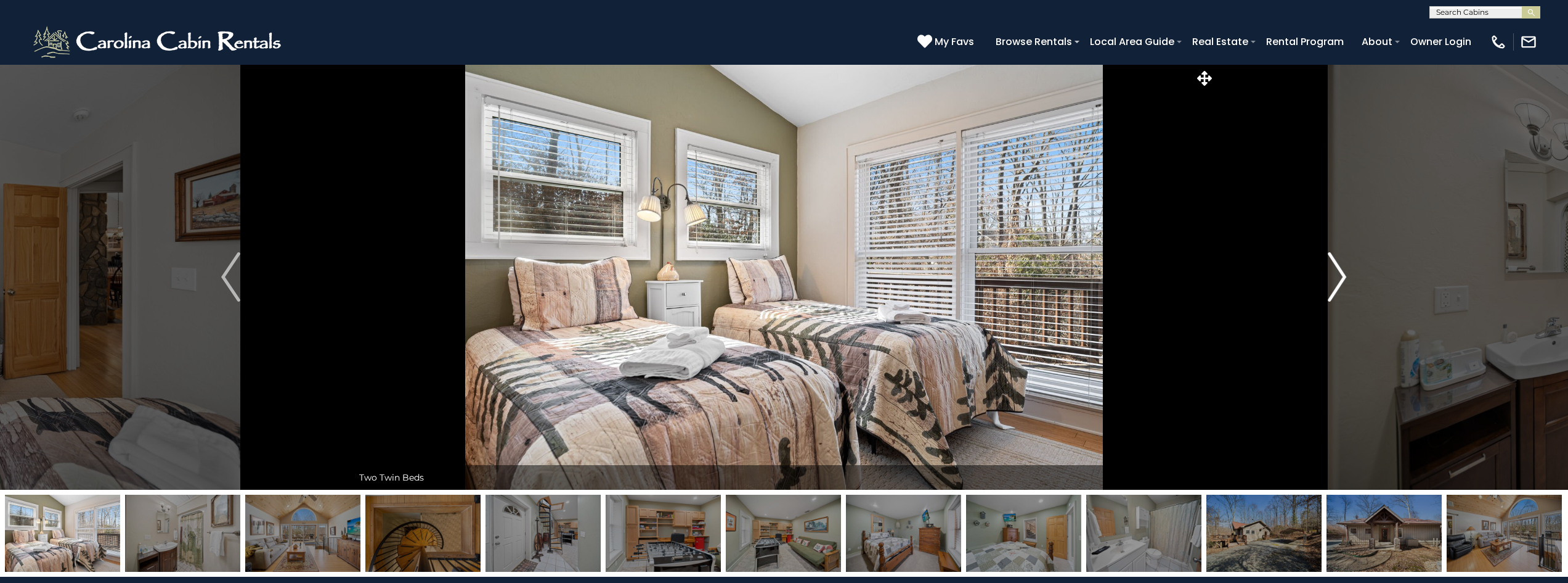
click at [1319, 271] on button "Next" at bounding box center [1336, 276] width 244 height 425
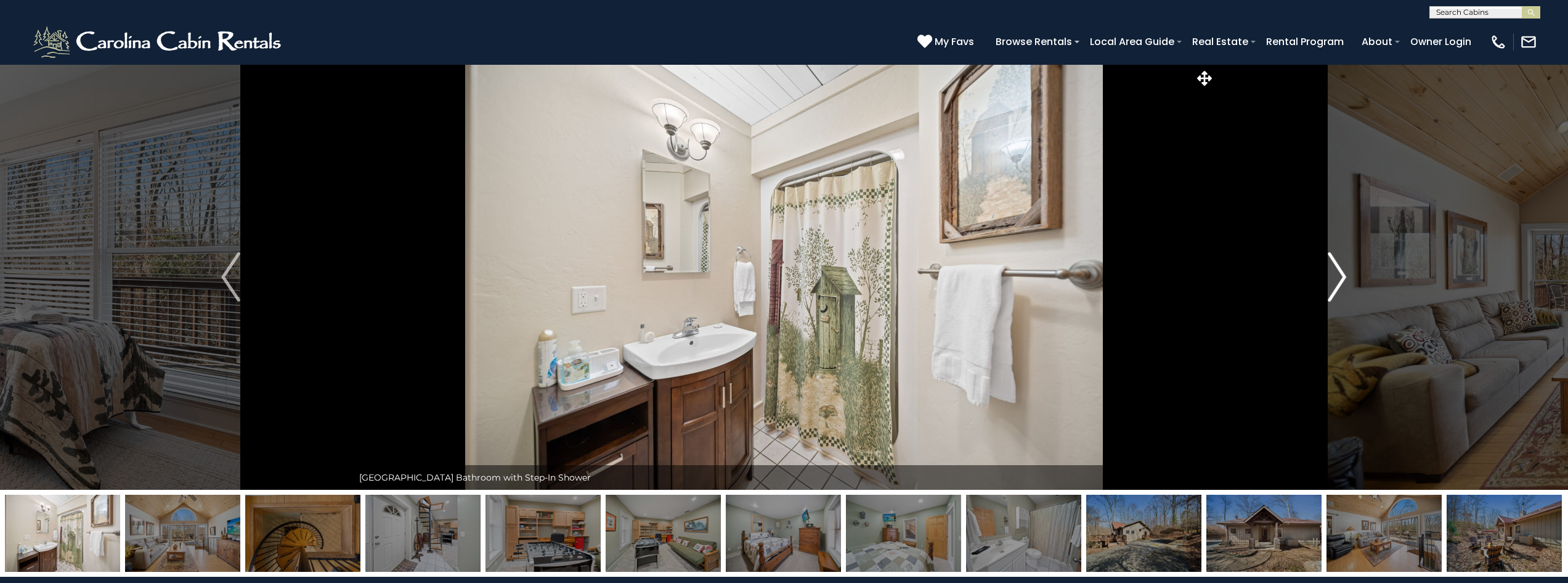
click at [1319, 271] on button "Next" at bounding box center [1336, 276] width 244 height 425
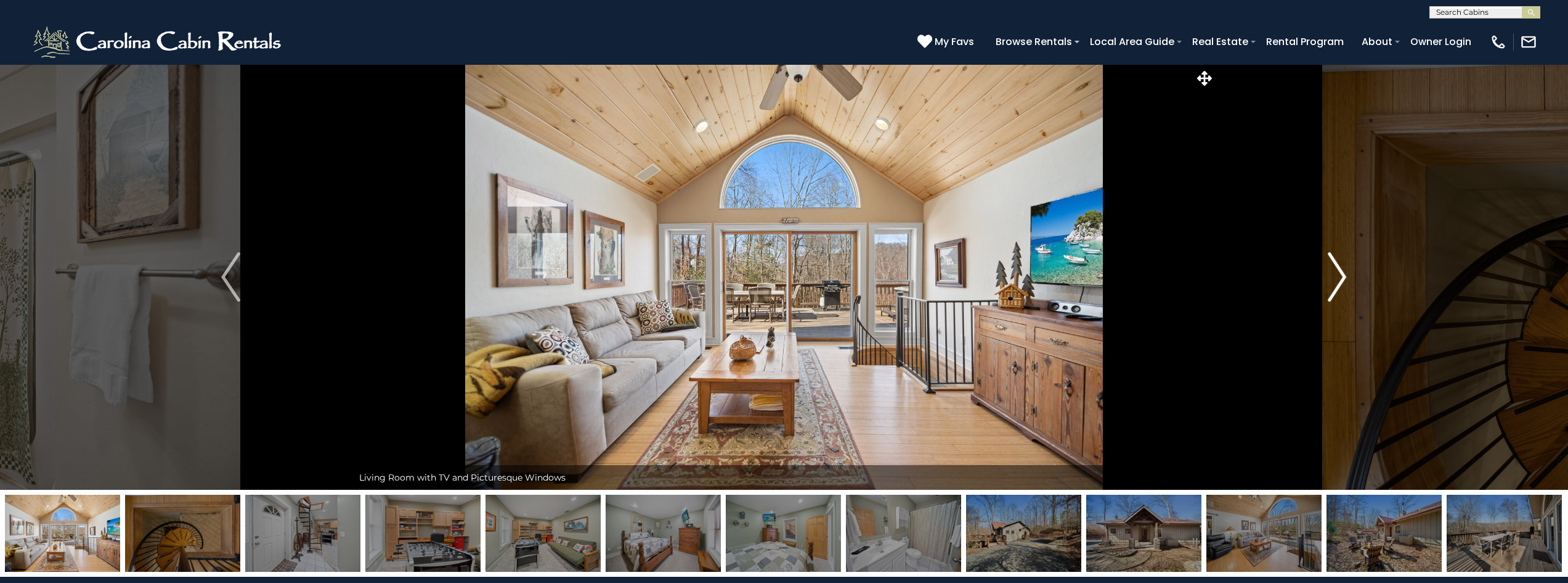
click at [1319, 271] on button "Next" at bounding box center [1336, 276] width 244 height 425
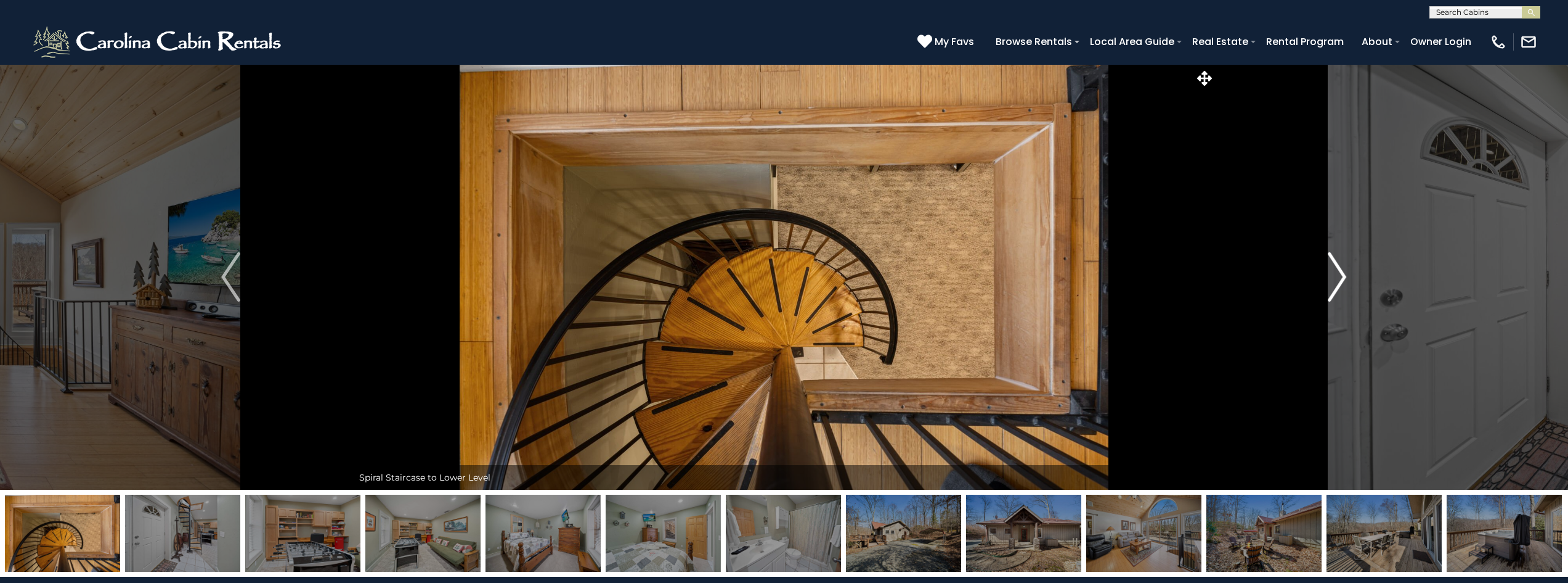
click at [1319, 271] on button "Next" at bounding box center [1336, 276] width 244 height 425
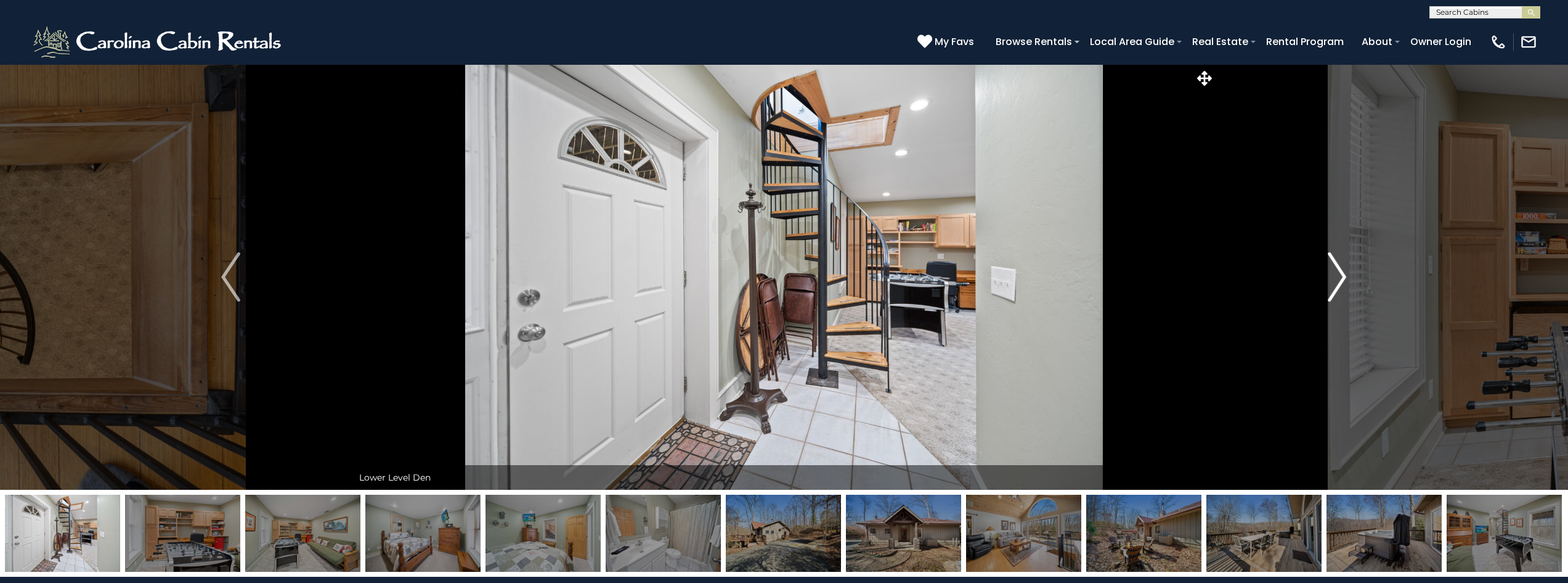
click at [1319, 271] on button "Next" at bounding box center [1336, 276] width 244 height 425
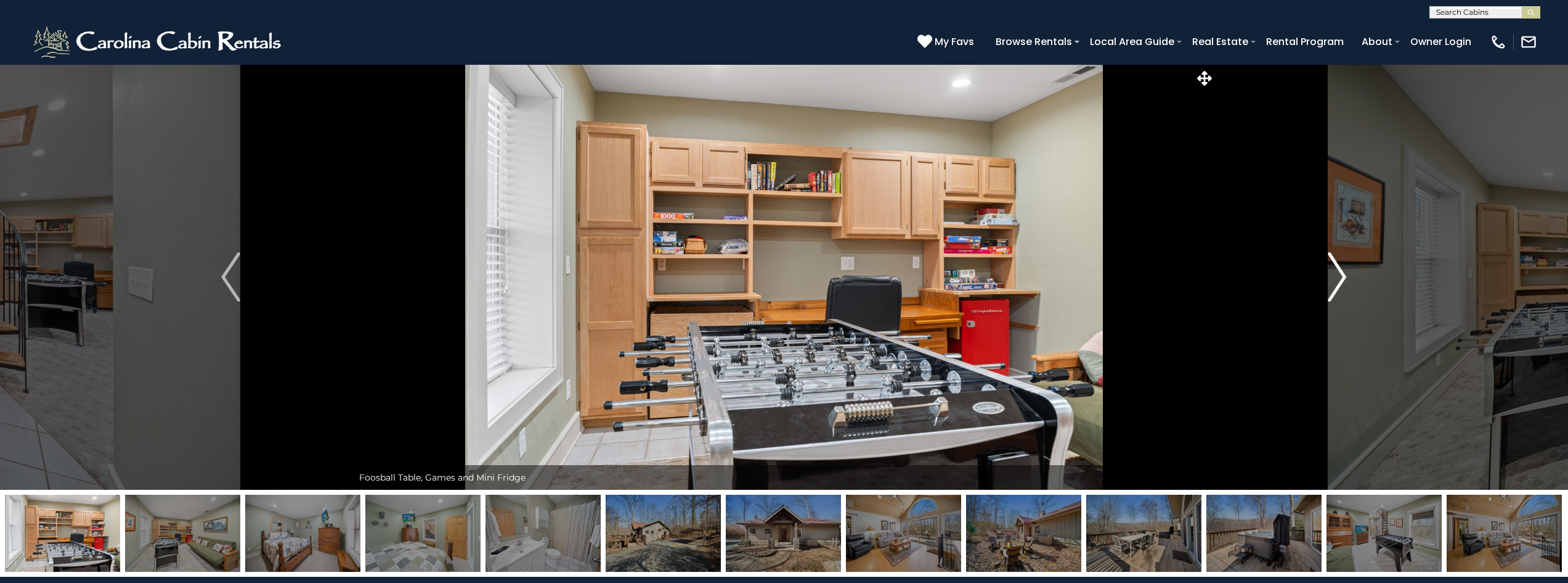
click at [1319, 271] on button "Next" at bounding box center [1336, 276] width 244 height 425
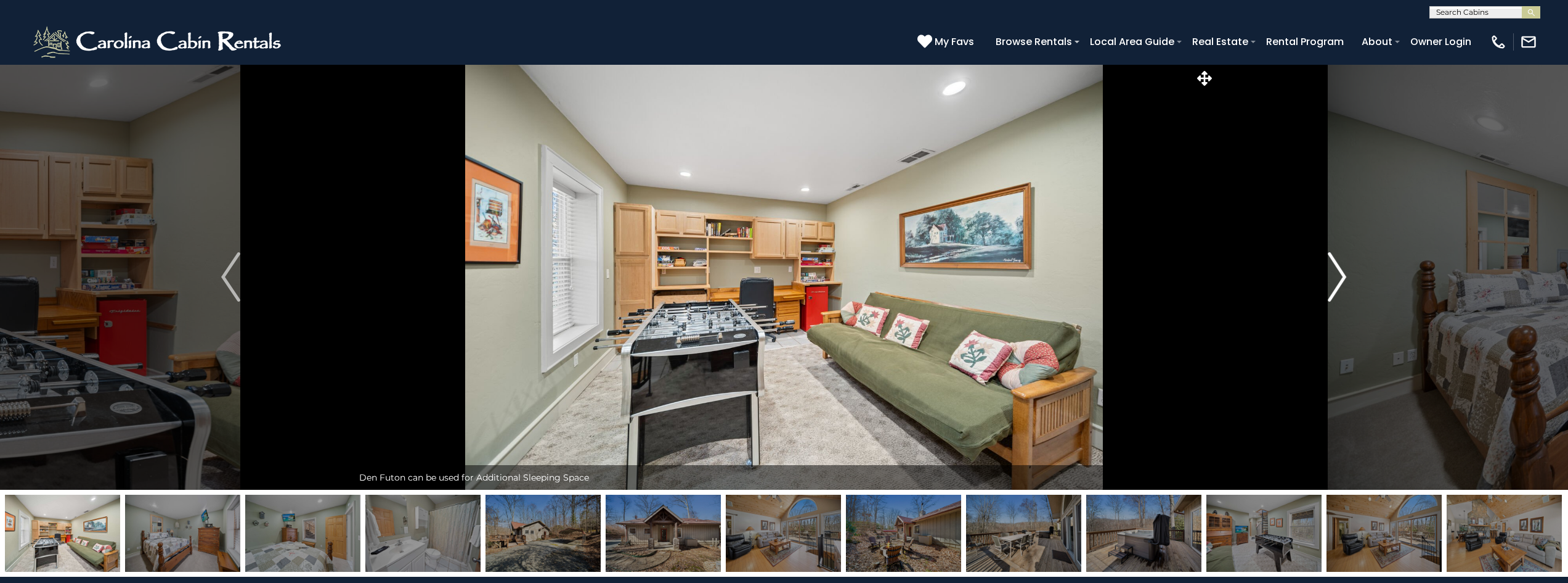
click at [1319, 271] on button "Next" at bounding box center [1336, 276] width 244 height 425
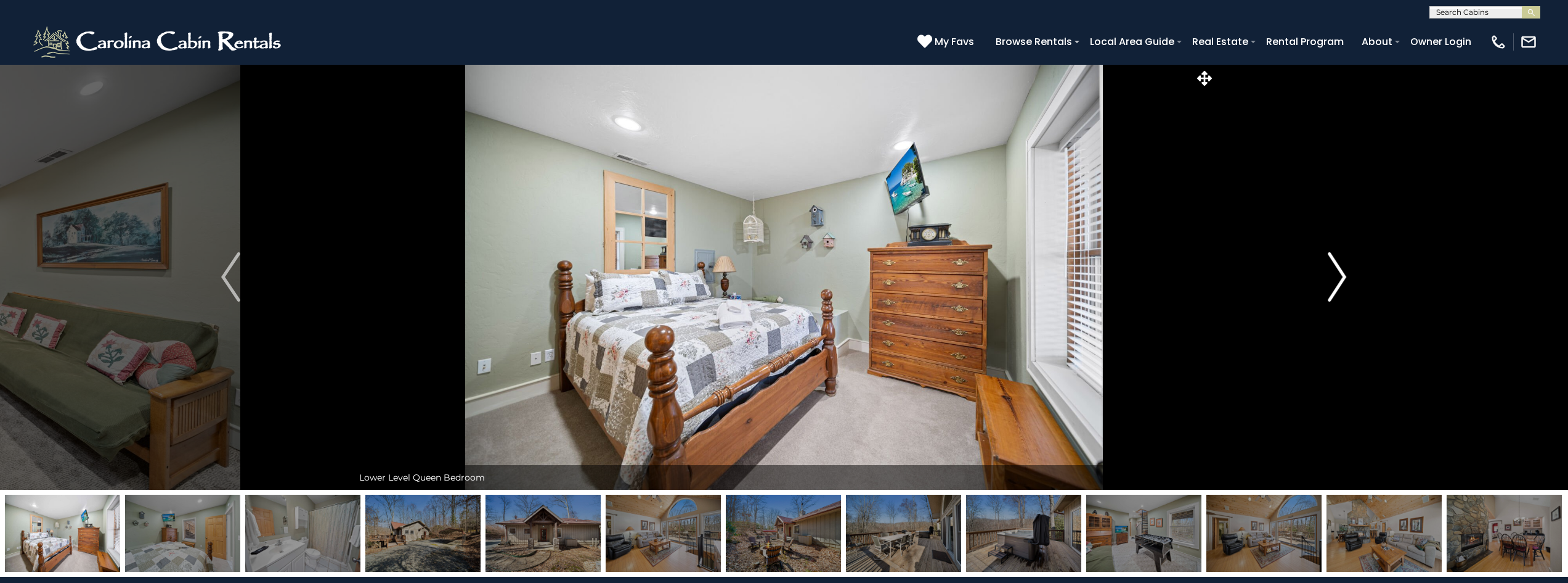
click at [1319, 271] on button "Next" at bounding box center [1336, 276] width 244 height 425
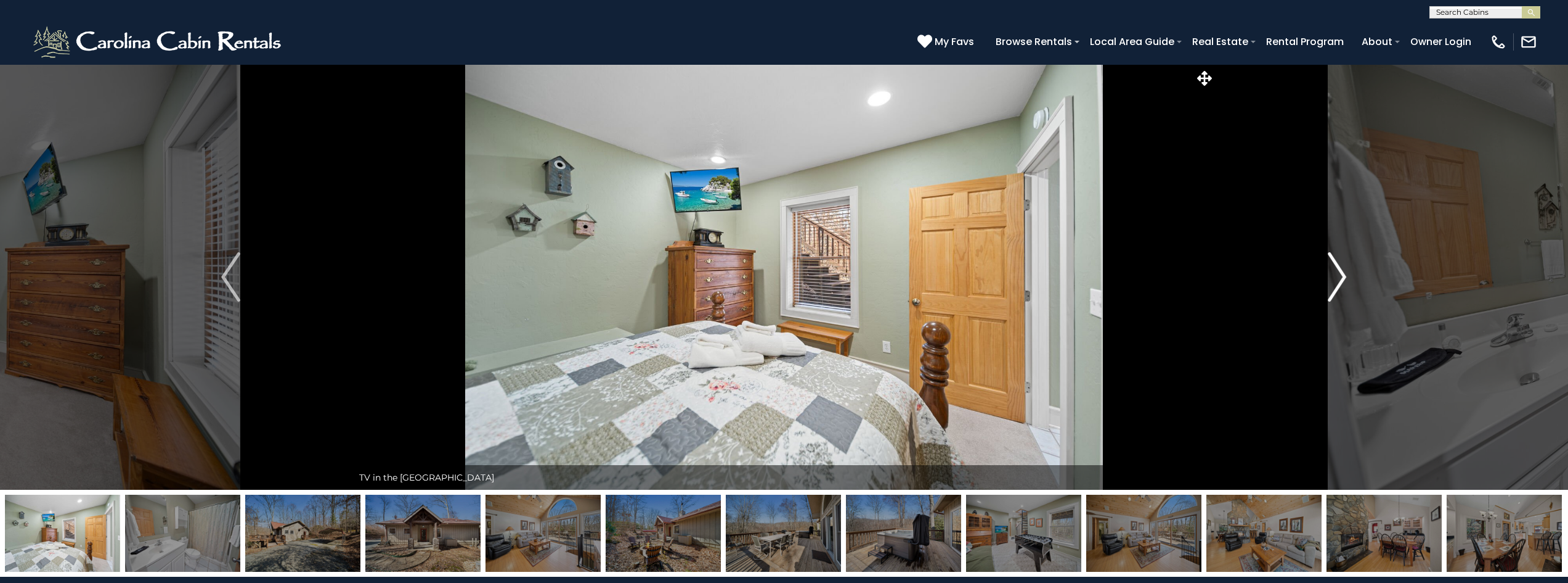
click at [1319, 271] on button "Next" at bounding box center [1336, 276] width 244 height 425
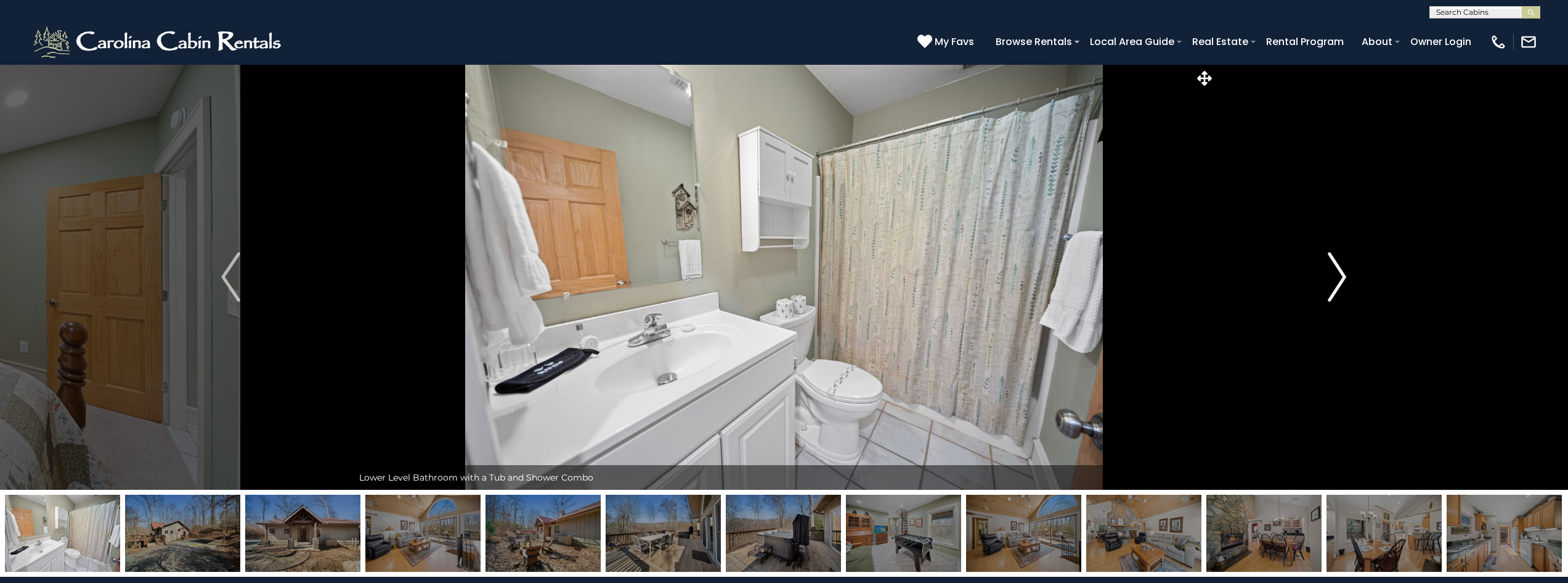
click at [1319, 271] on button "Next" at bounding box center [1336, 276] width 244 height 425
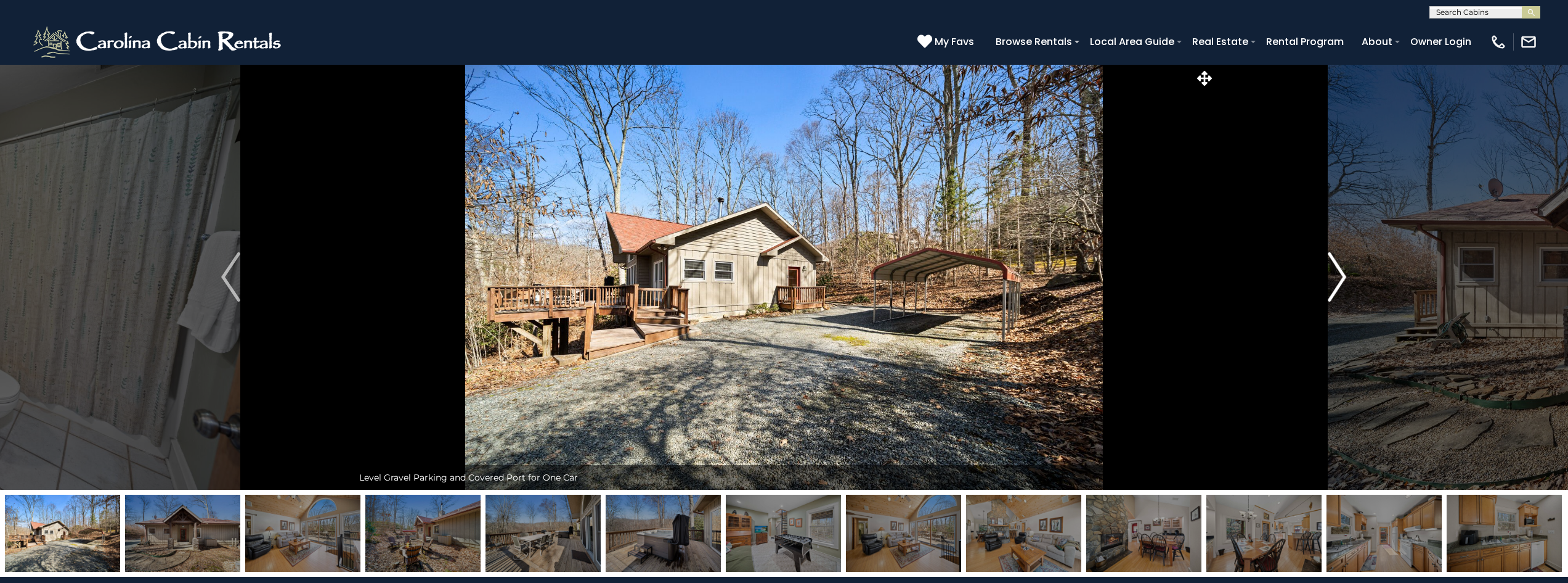
click at [1319, 271] on button "Next" at bounding box center [1336, 276] width 244 height 425
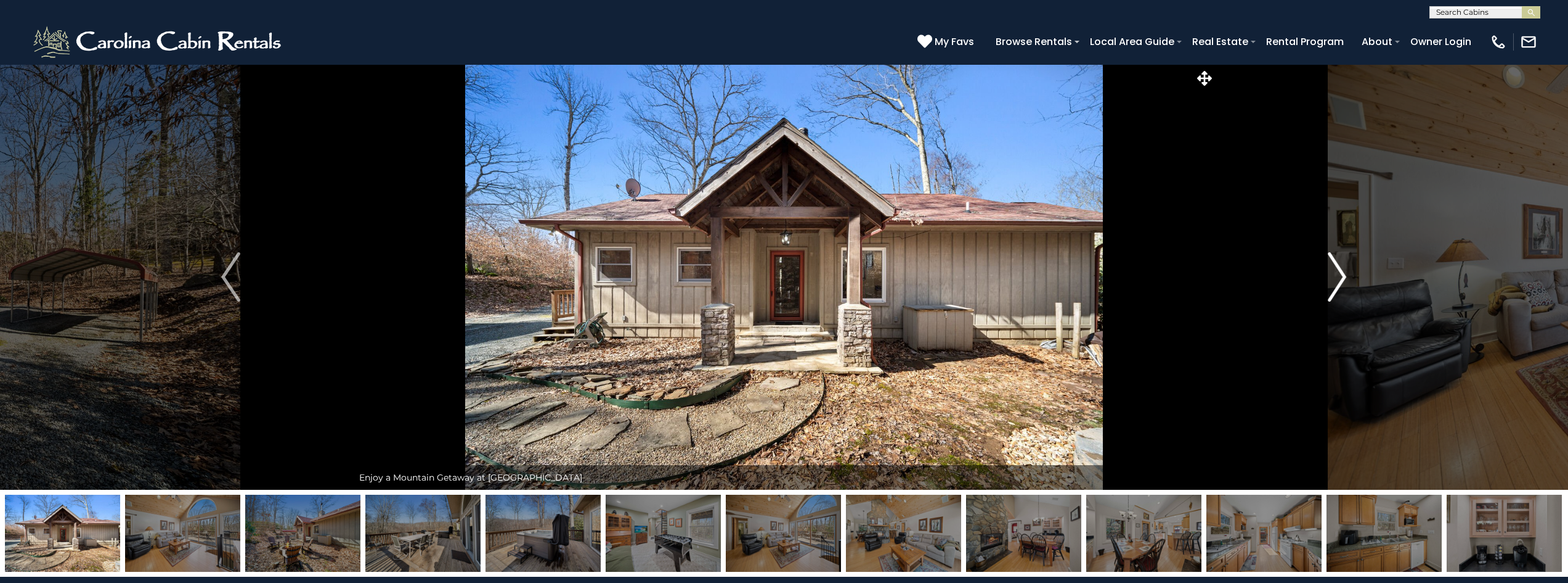
click at [1319, 271] on button "Next" at bounding box center [1336, 276] width 244 height 425
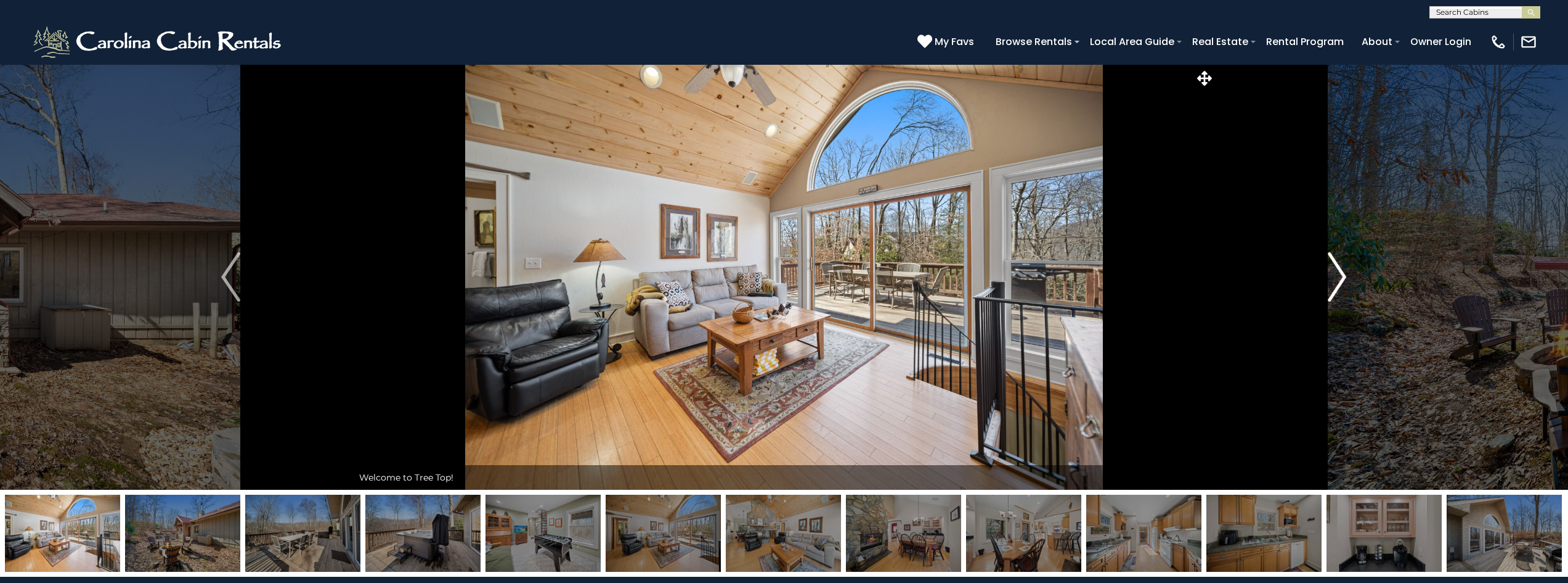
click at [1319, 271] on button "Next" at bounding box center [1336, 276] width 244 height 425
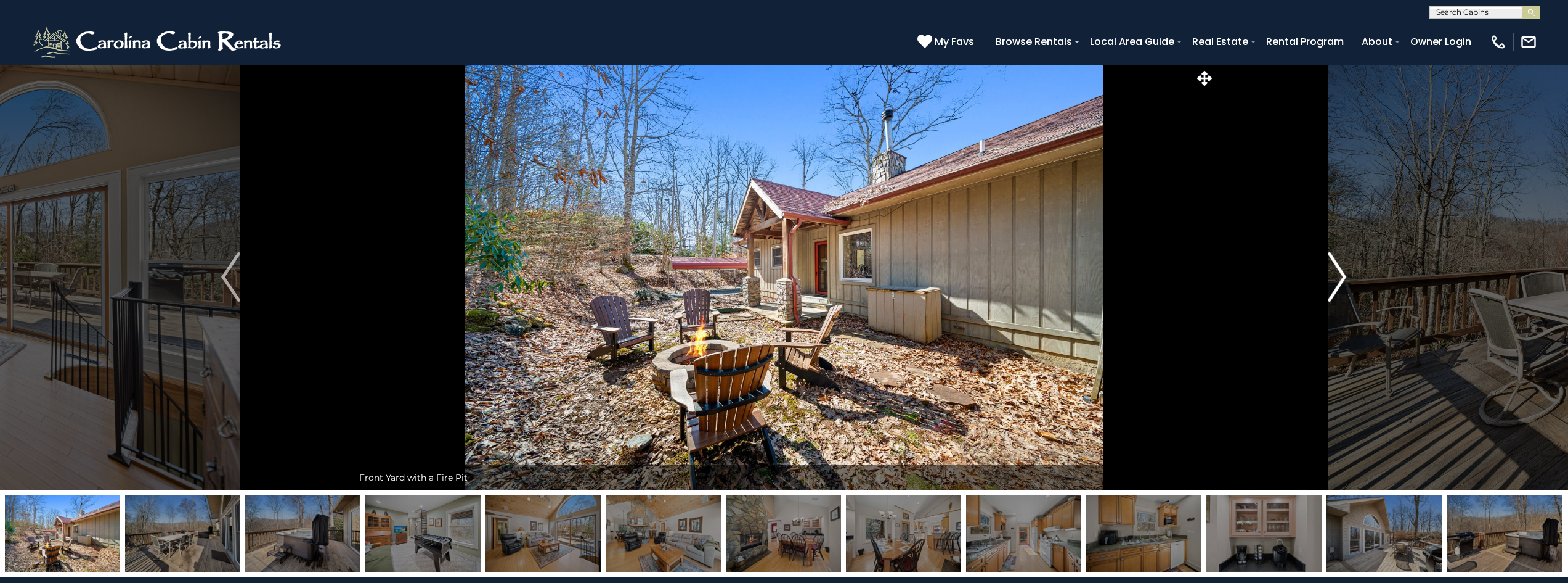
click at [1319, 271] on button "Next" at bounding box center [1336, 276] width 244 height 425
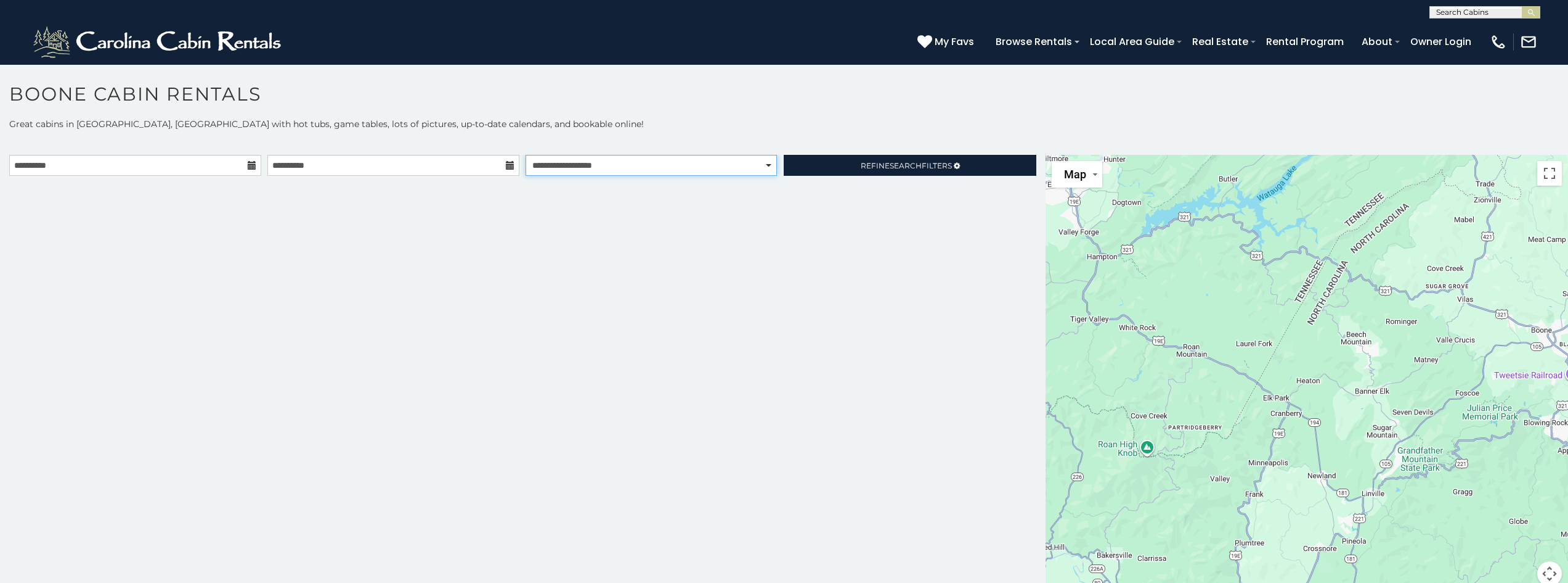
click at [555, 165] on select "**********" at bounding box center [650, 164] width 251 height 21
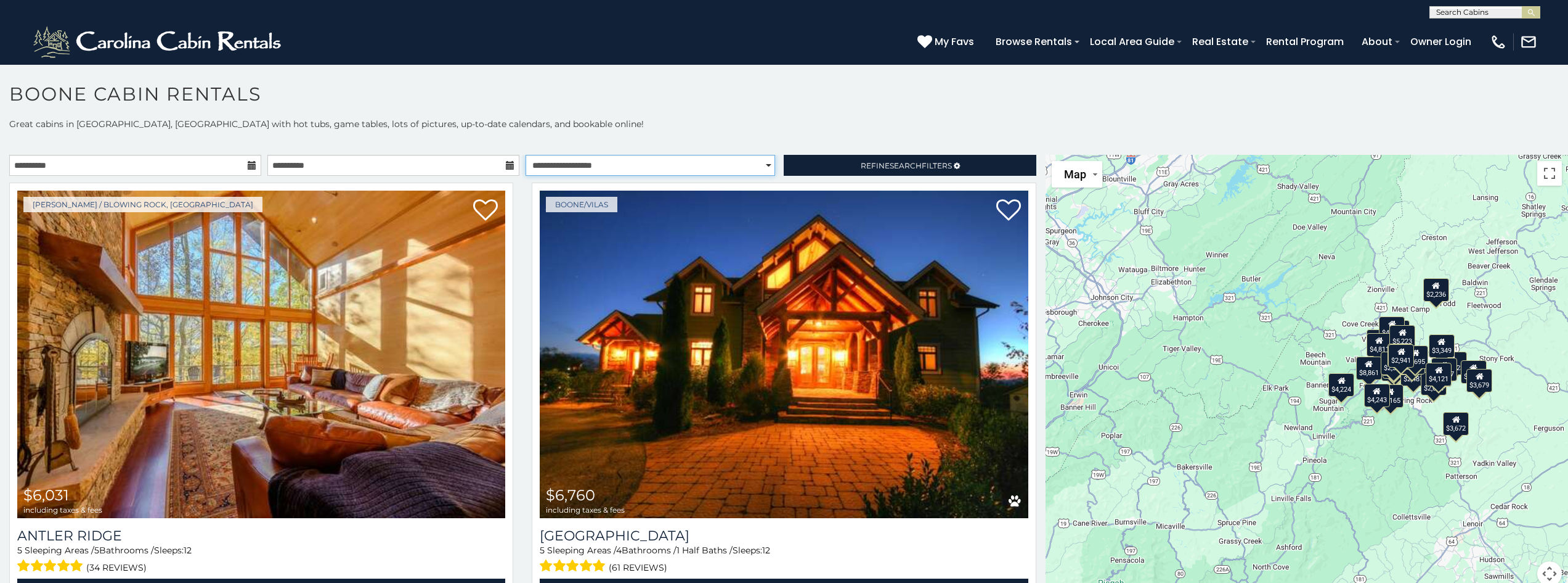
select select "*****"
click at [525, 154] on select "**********" at bounding box center [649, 164] width 249 height 21
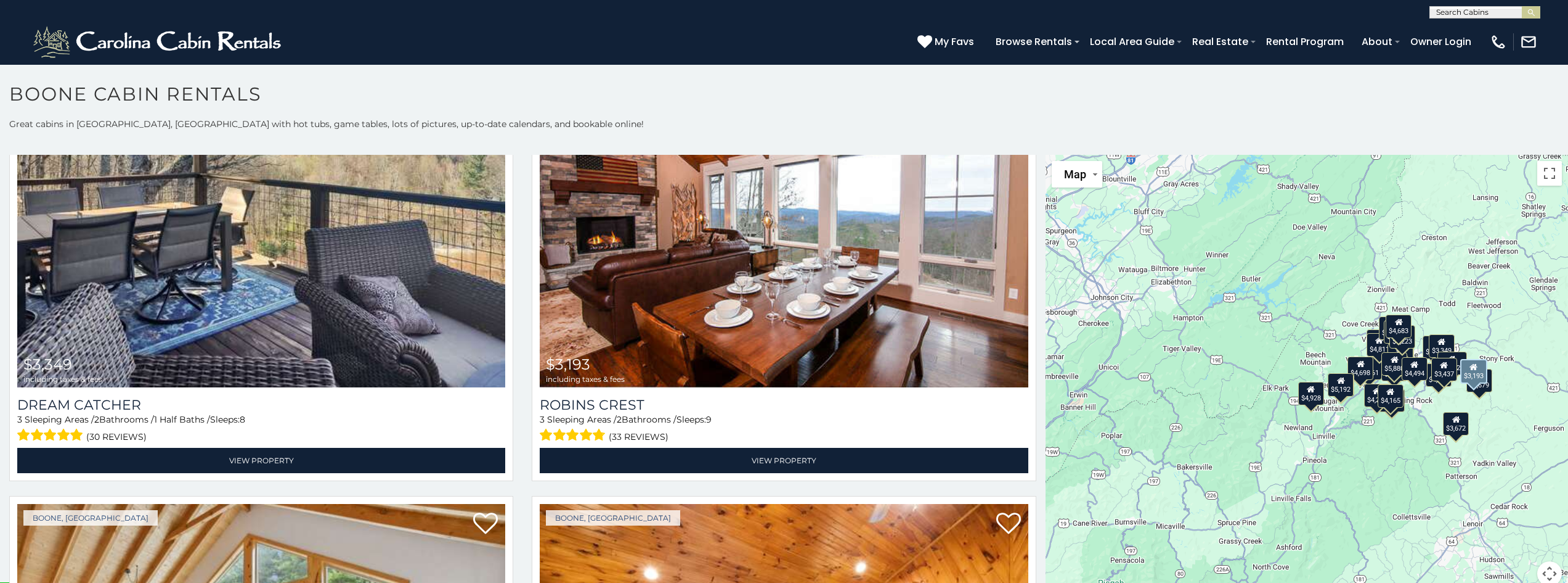
scroll to position [5918, 0]
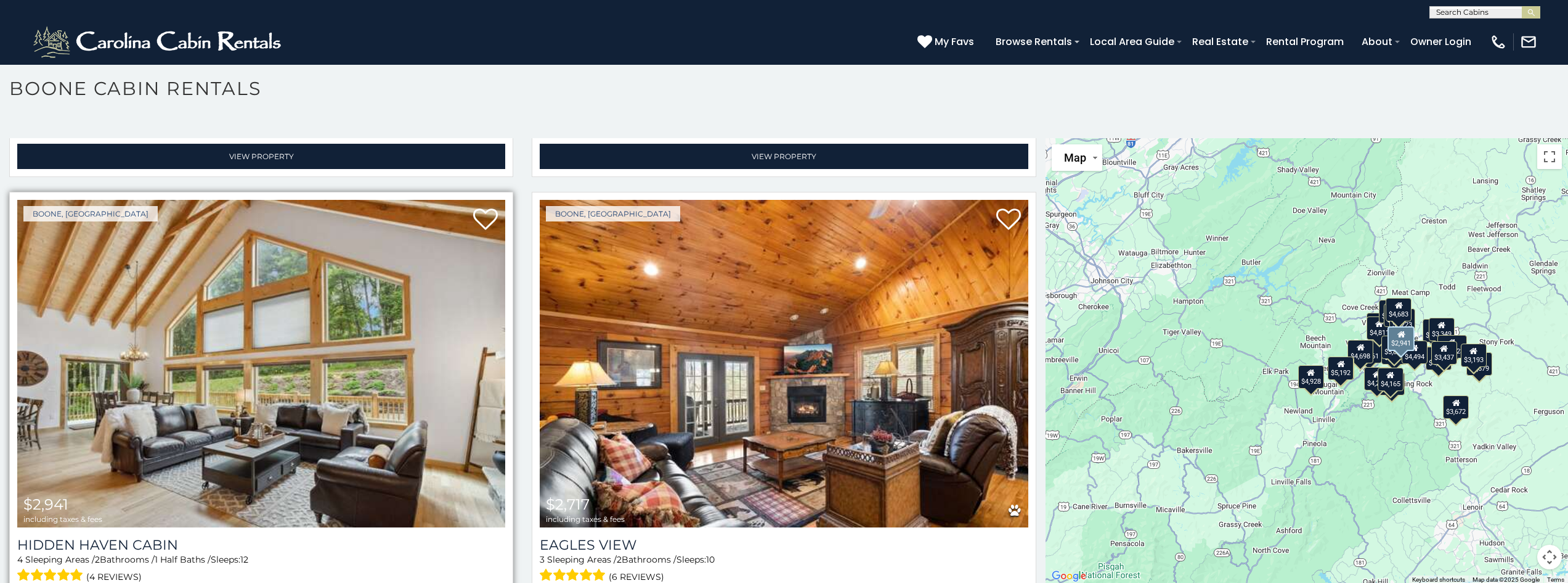
scroll to position [6, 0]
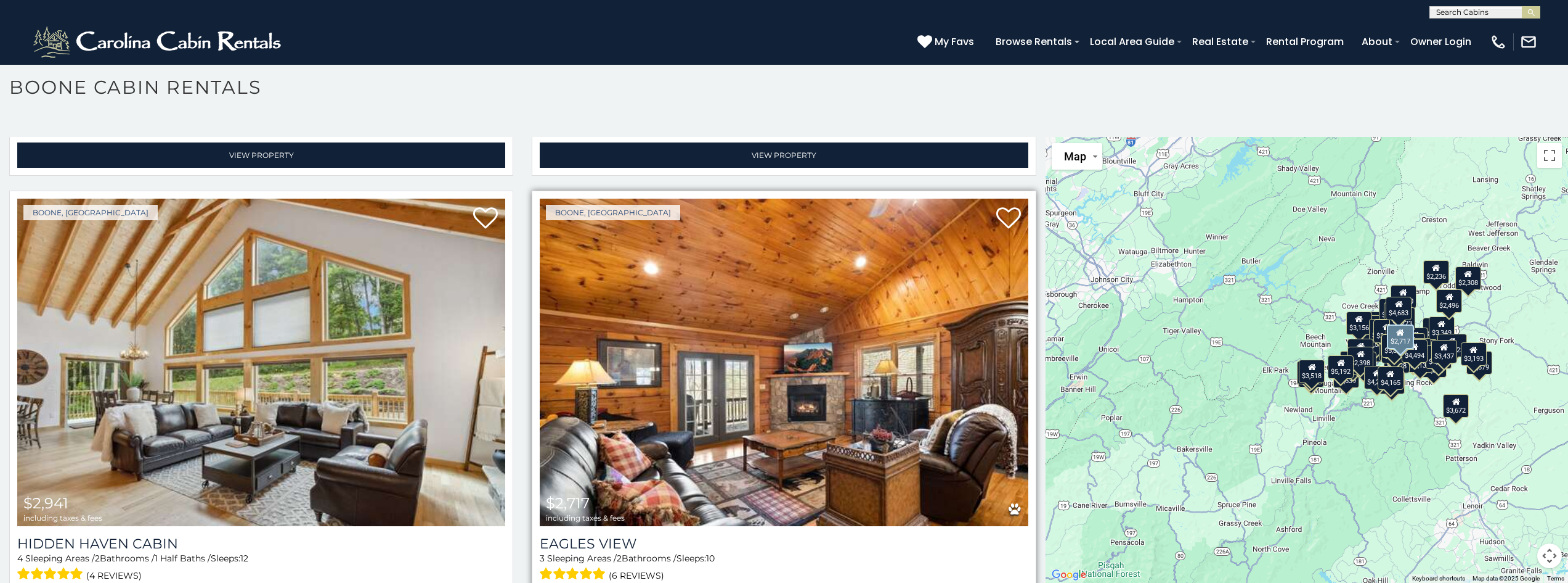
click at [705, 329] on img at bounding box center [784, 362] width 488 height 327
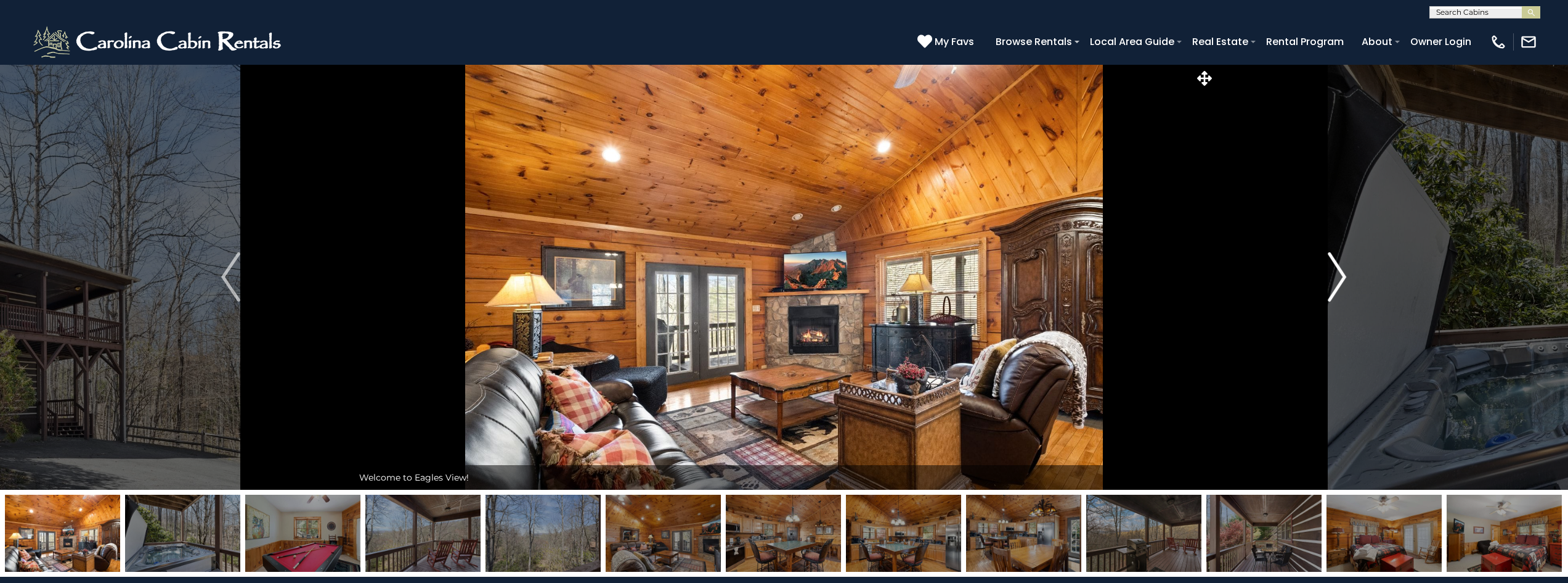
click at [1328, 271] on img "Next" at bounding box center [1337, 277] width 18 height 49
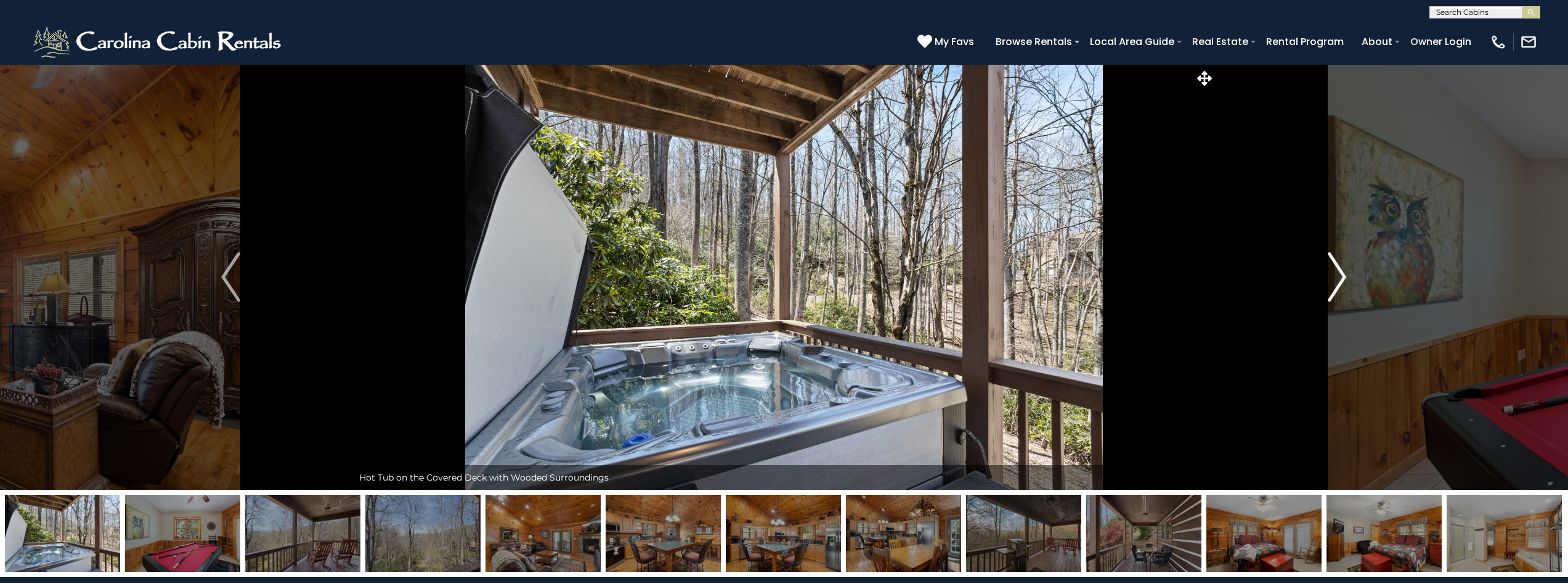
click at [1328, 271] on img "Next" at bounding box center [1337, 277] width 18 height 49
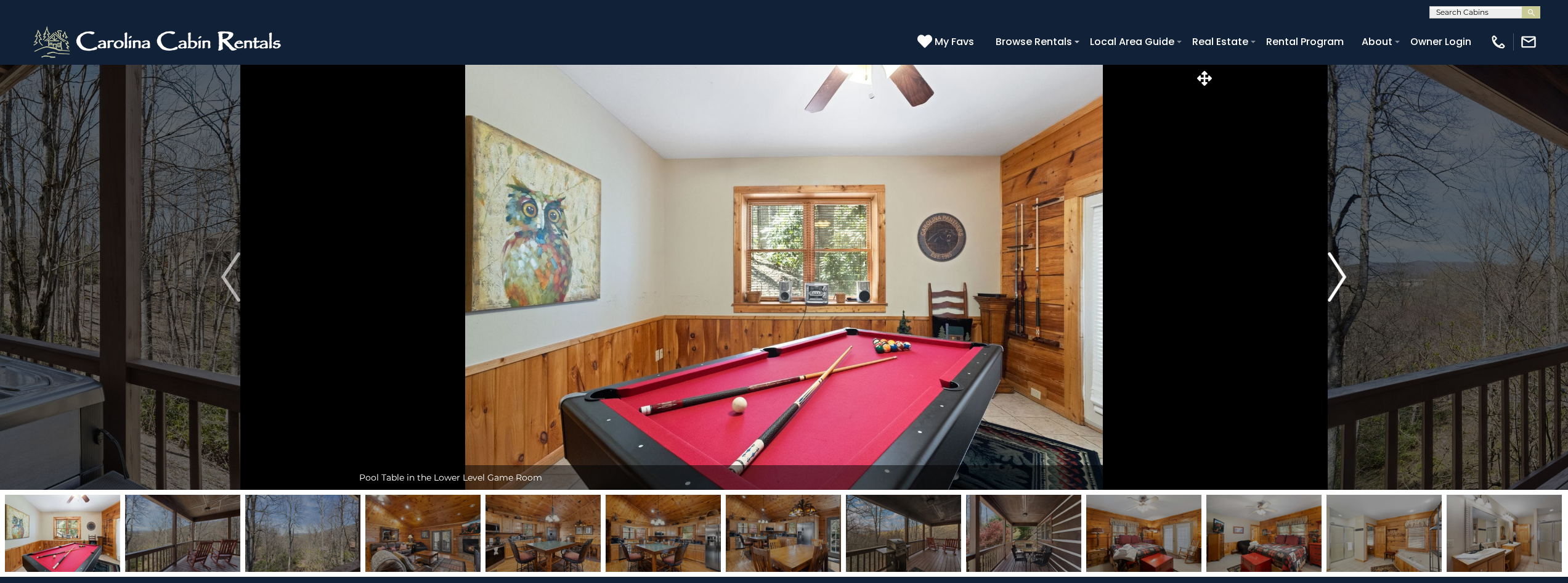
click at [1328, 271] on img "Next" at bounding box center [1337, 277] width 18 height 49
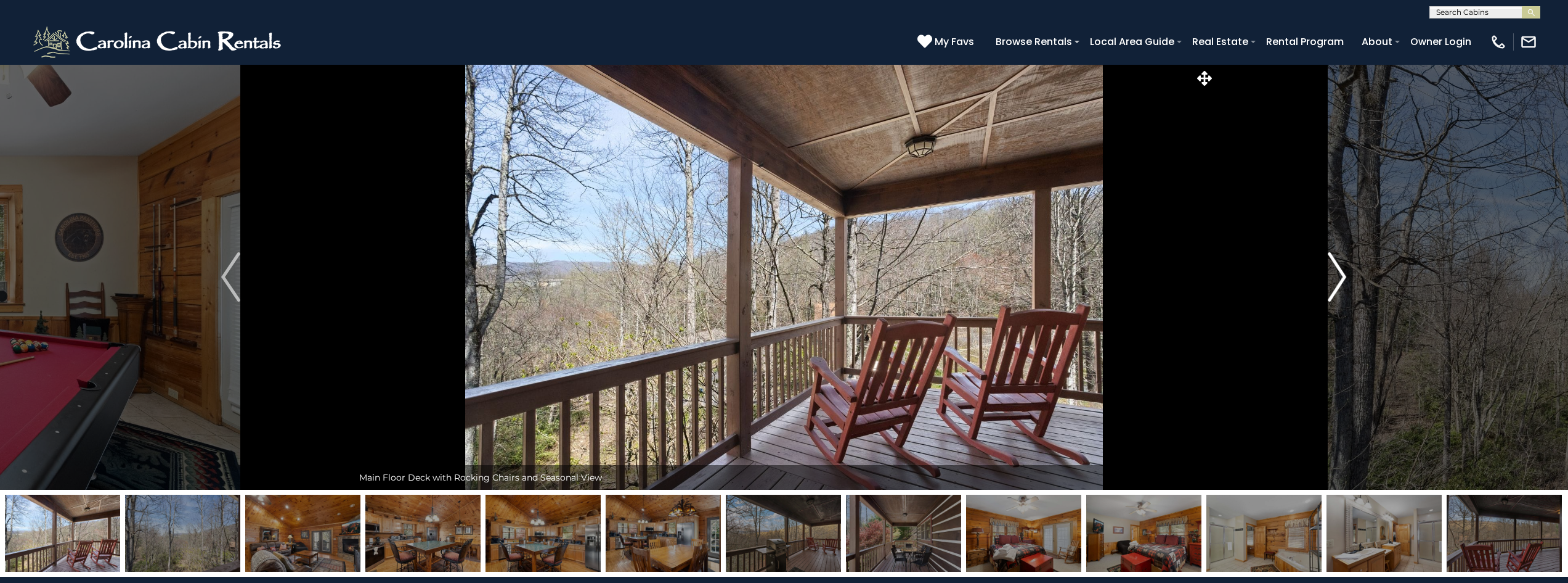
click at [1328, 271] on img "Next" at bounding box center [1337, 277] width 18 height 49
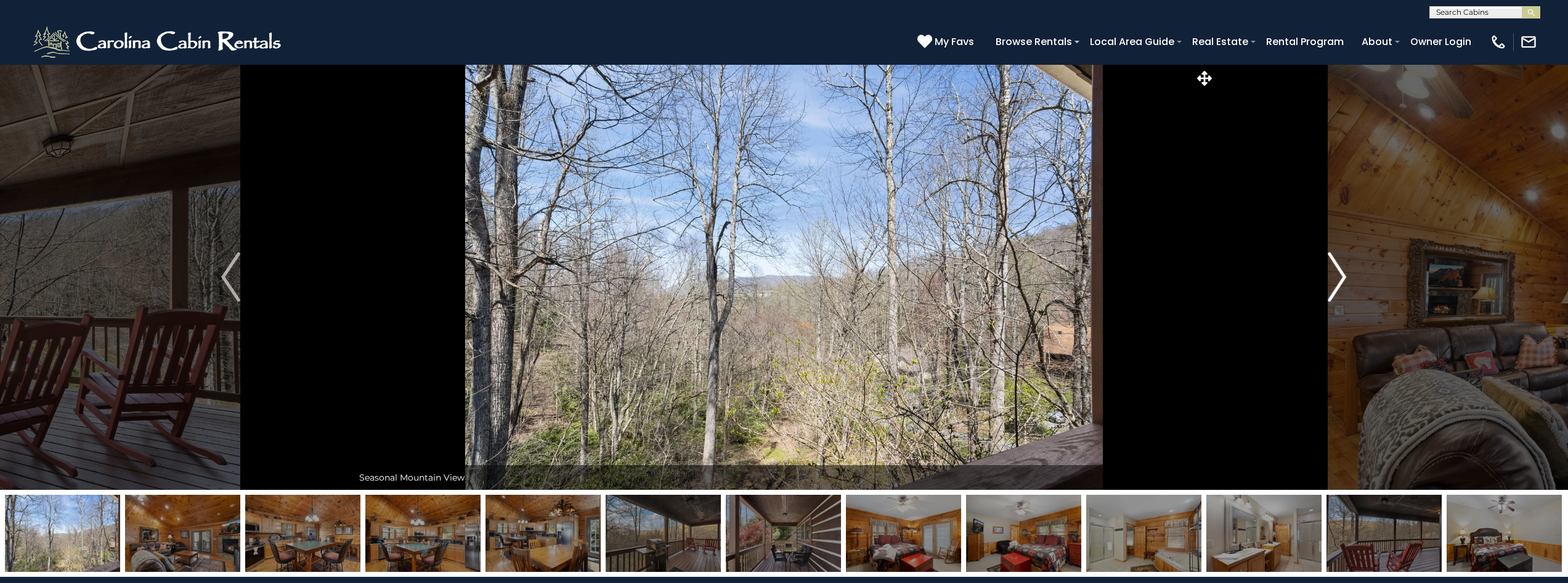
click at [1328, 271] on img "Next" at bounding box center [1337, 277] width 18 height 49
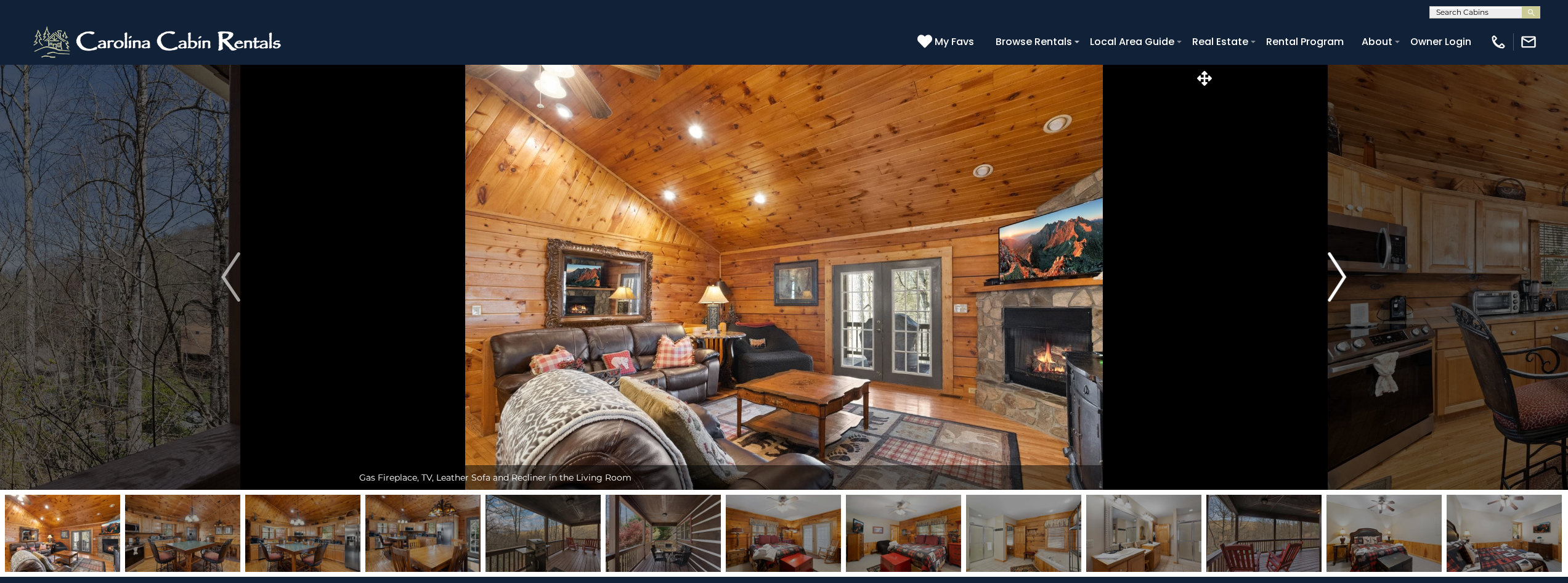
click at [1328, 271] on img "Next" at bounding box center [1337, 277] width 18 height 49
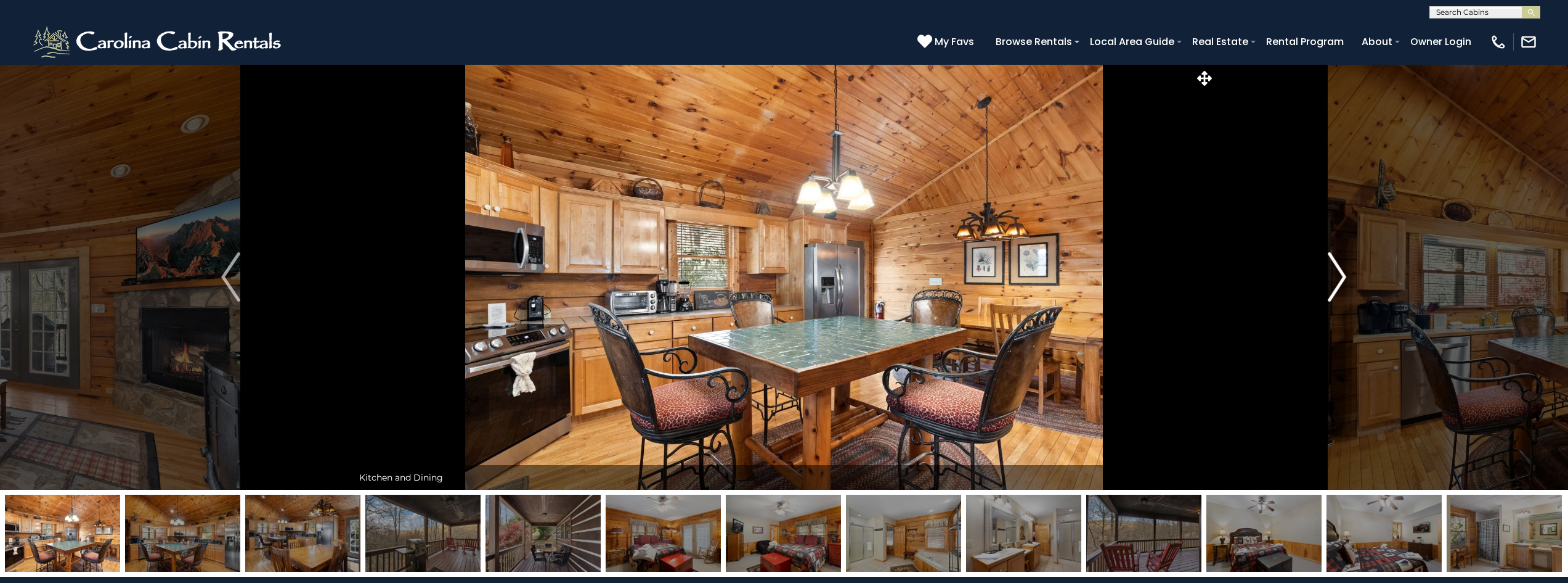
click at [1328, 271] on img "Next" at bounding box center [1337, 277] width 18 height 49
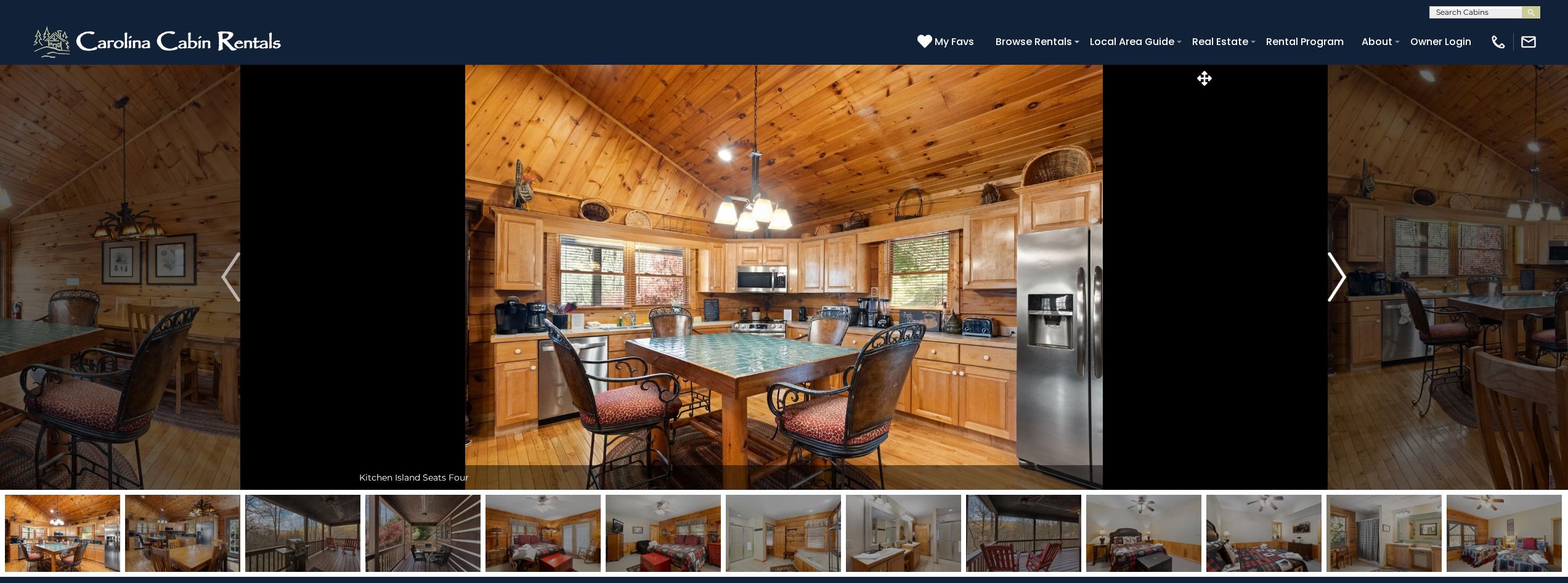
click at [1328, 271] on img "Next" at bounding box center [1337, 277] width 18 height 49
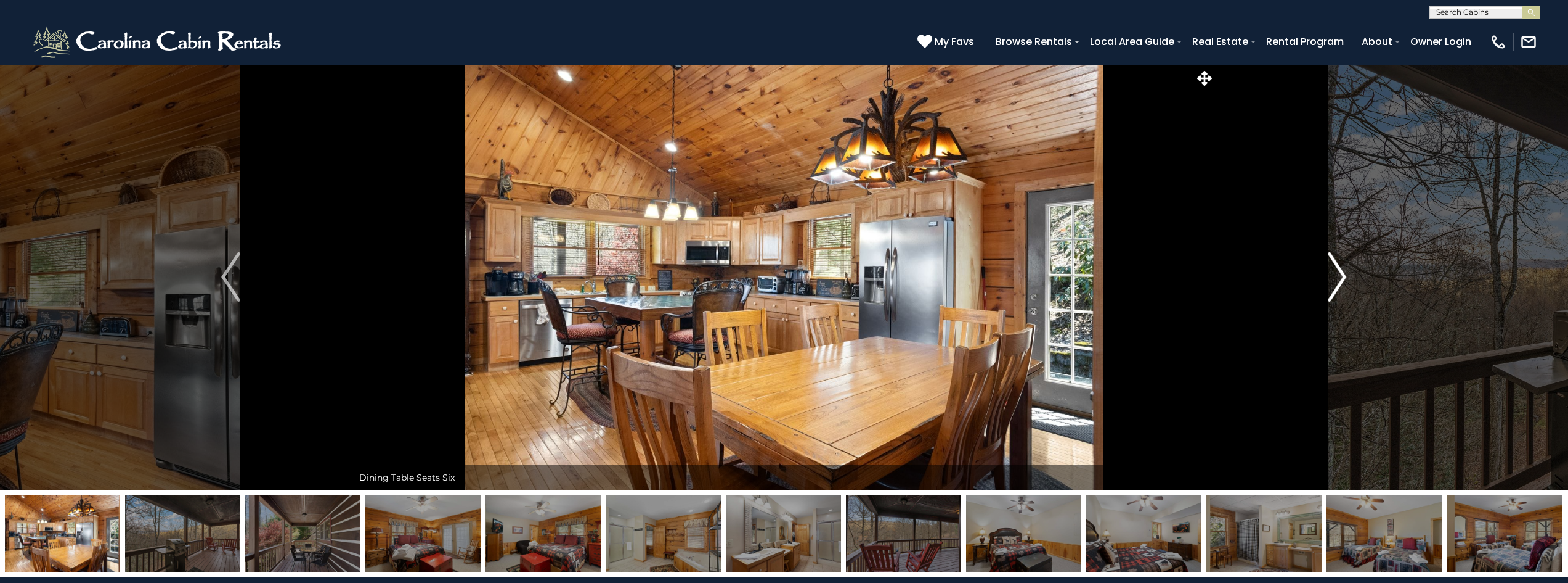
click at [1328, 271] on img "Next" at bounding box center [1337, 277] width 18 height 49
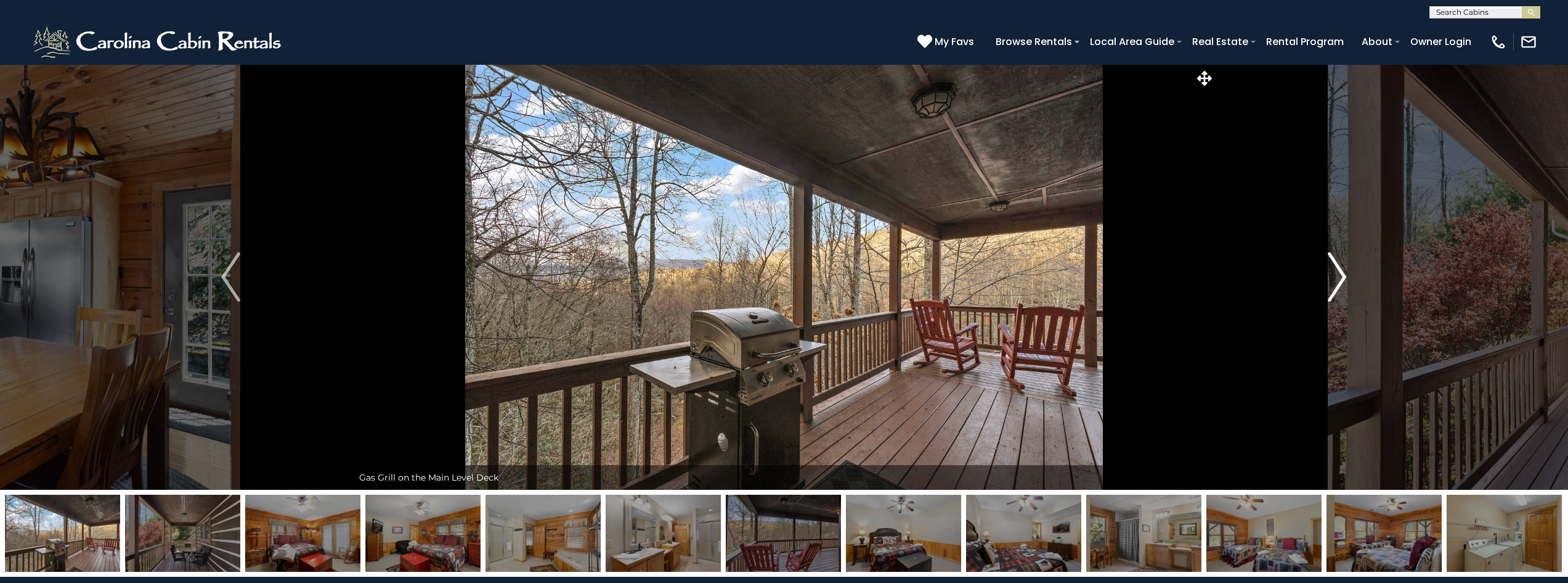
click at [1328, 271] on img "Next" at bounding box center [1337, 277] width 18 height 49
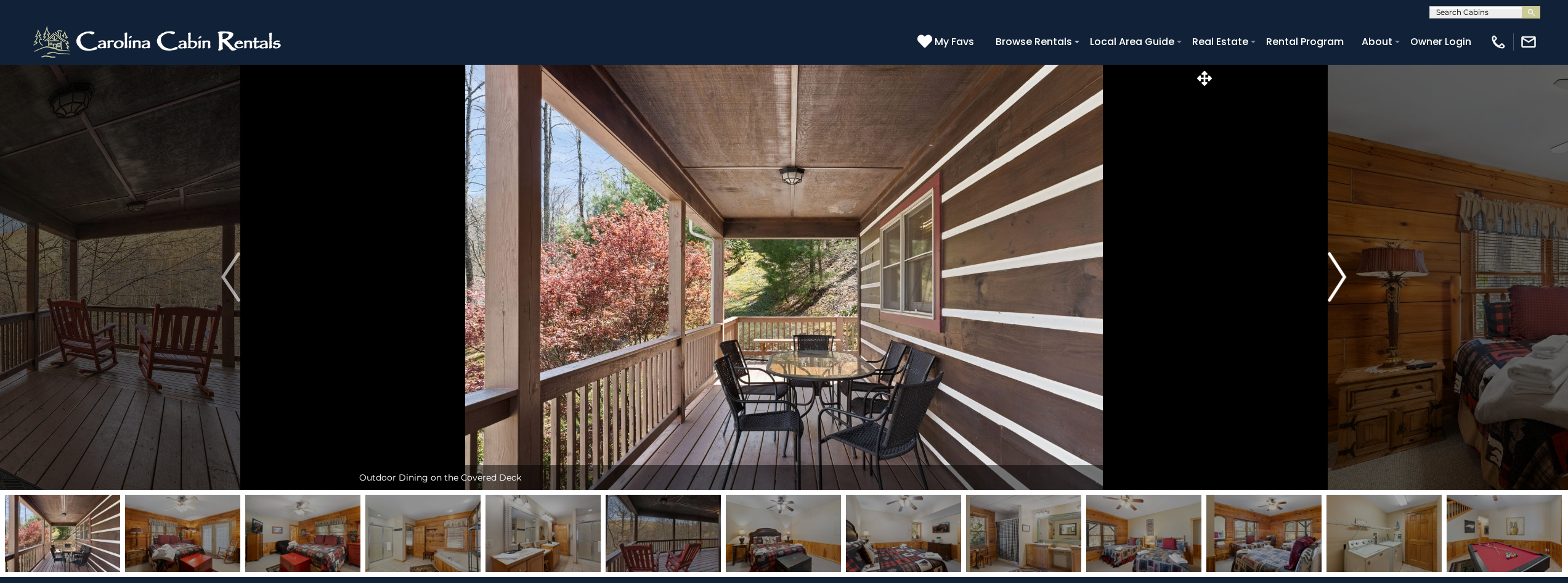
click at [1328, 271] on img "Next" at bounding box center [1337, 277] width 18 height 49
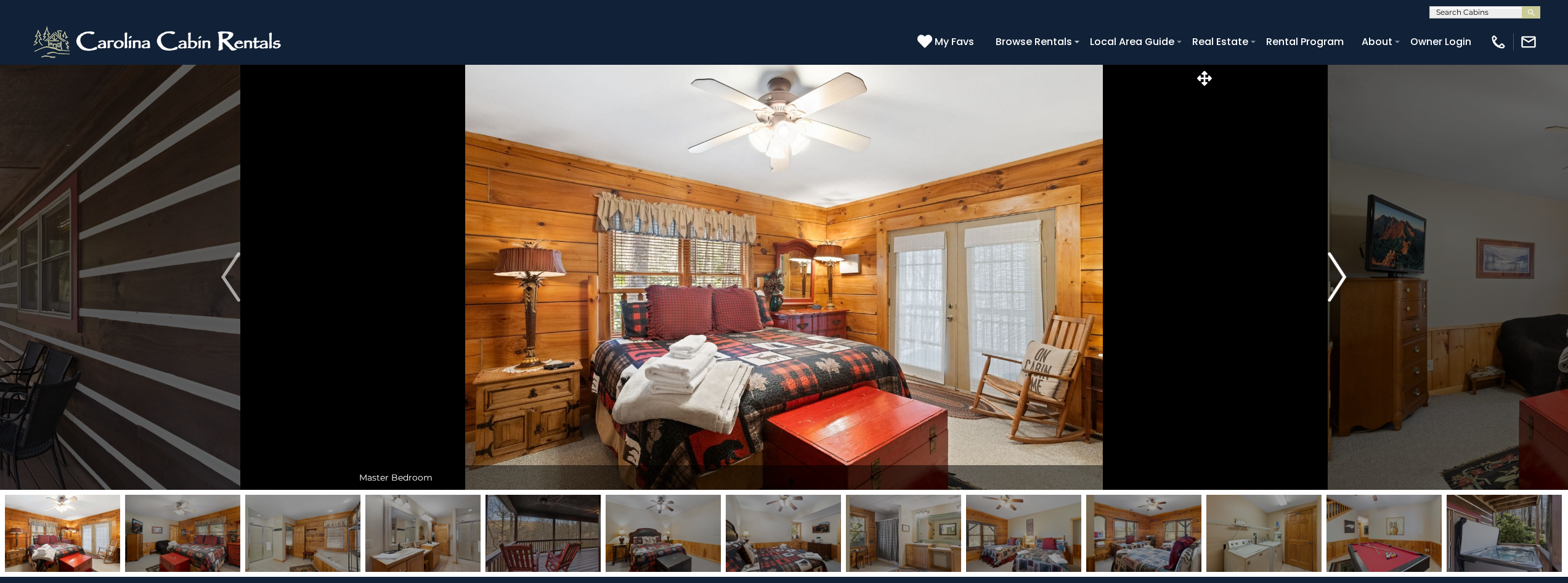
click at [1328, 271] on img "Next" at bounding box center [1337, 277] width 18 height 49
